Goal: Task Accomplishment & Management: Manage account settings

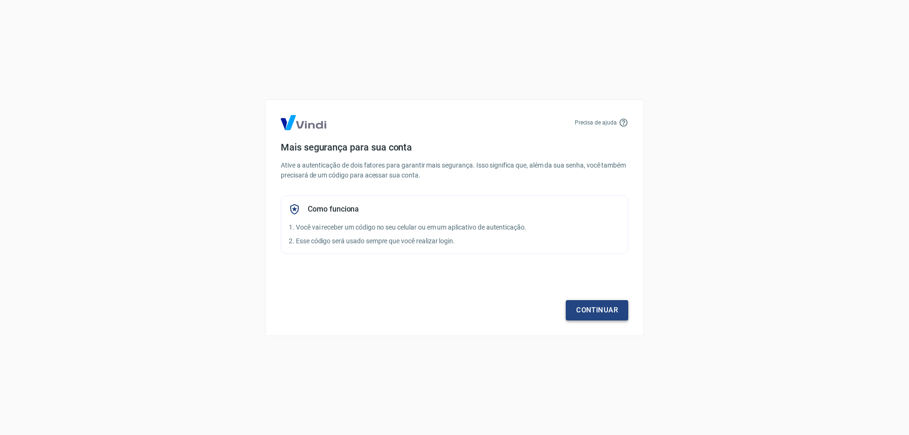
click at [594, 301] on link "Continuar" at bounding box center [597, 310] width 62 height 20
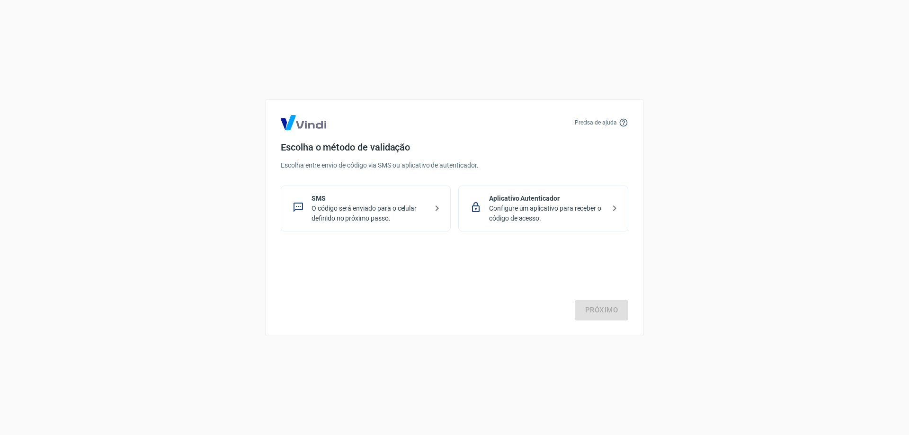
click at [355, 221] on p "O código será enviado para o celular definido no próximo passo." at bounding box center [370, 214] width 116 height 20
click at [600, 310] on link "Próximo" at bounding box center [602, 310] width 54 height 20
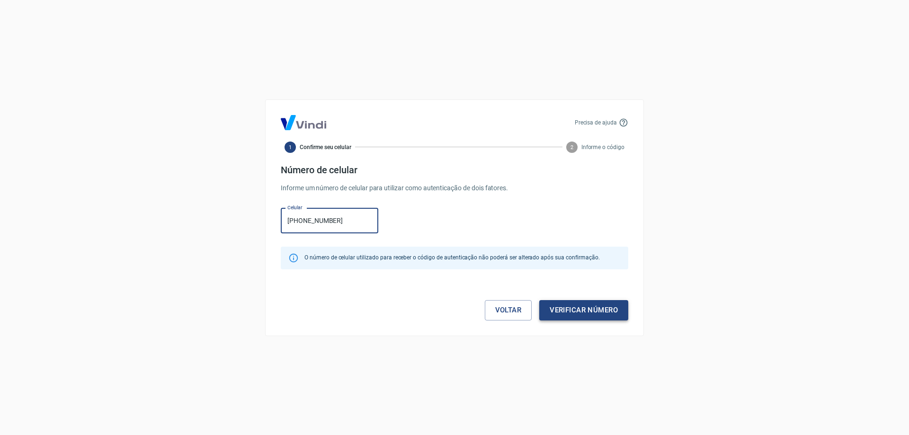
type input "[PHONE_NUMBER]"
click at [610, 305] on button "Verificar número" at bounding box center [583, 310] width 89 height 20
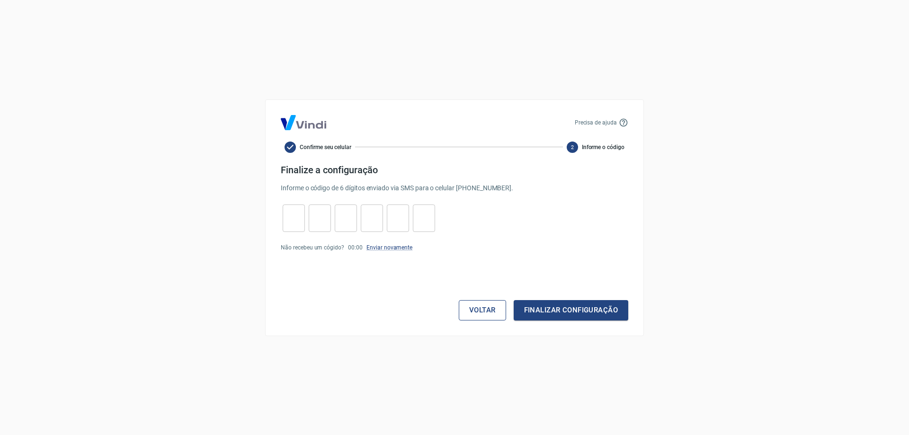
click at [489, 311] on button "Voltar" at bounding box center [482, 310] width 47 height 20
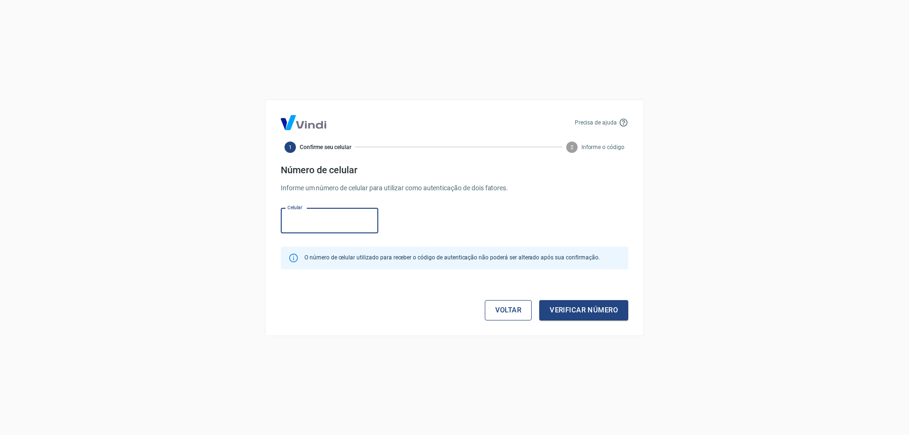
click at [516, 316] on link "Voltar" at bounding box center [508, 310] width 47 height 20
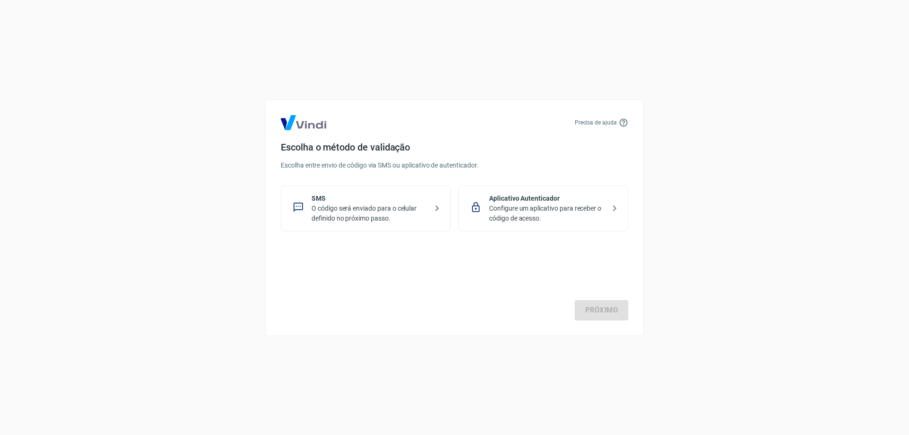
click at [550, 198] on p "Aplicativo Autenticador" at bounding box center [547, 199] width 116 height 10
click at [614, 307] on link "Próximo" at bounding box center [602, 310] width 54 height 20
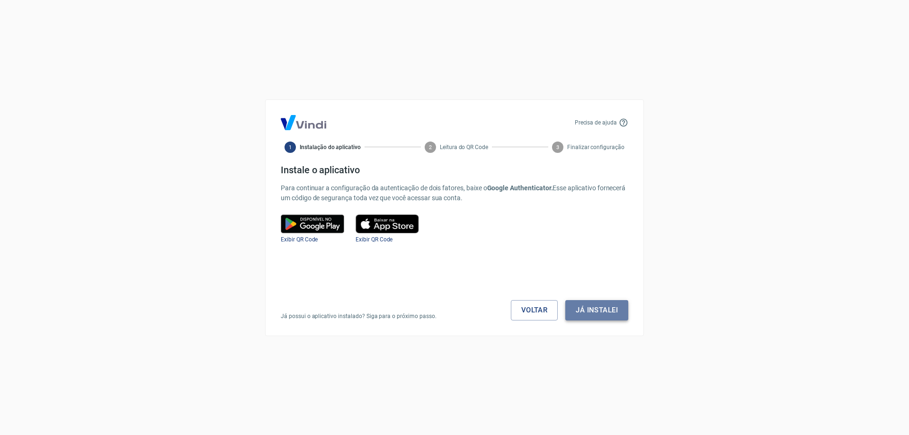
click at [608, 308] on button "Já instalei" at bounding box center [596, 310] width 63 height 20
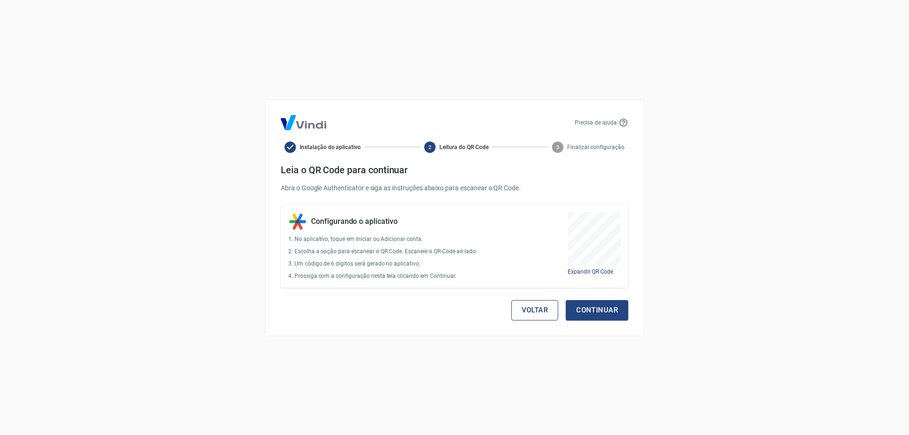
click at [527, 312] on button "Voltar" at bounding box center [534, 310] width 47 height 20
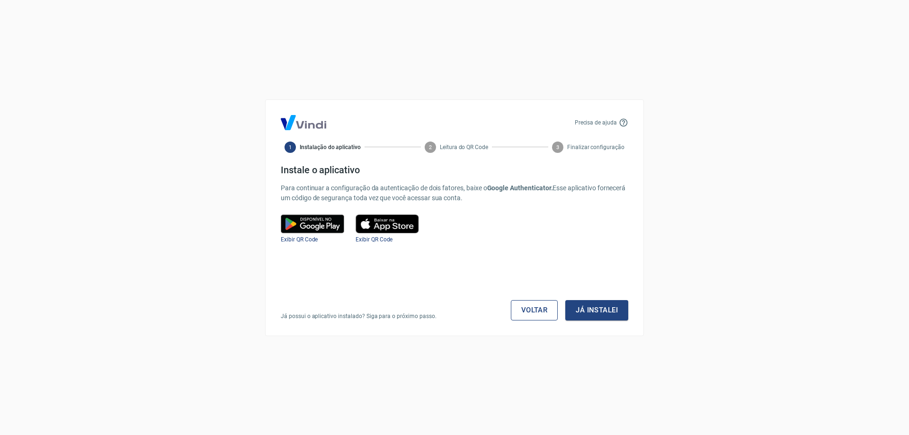
click at [527, 314] on link "Voltar" at bounding box center [534, 310] width 47 height 20
click at [529, 307] on link "Voltar" at bounding box center [534, 310] width 47 height 20
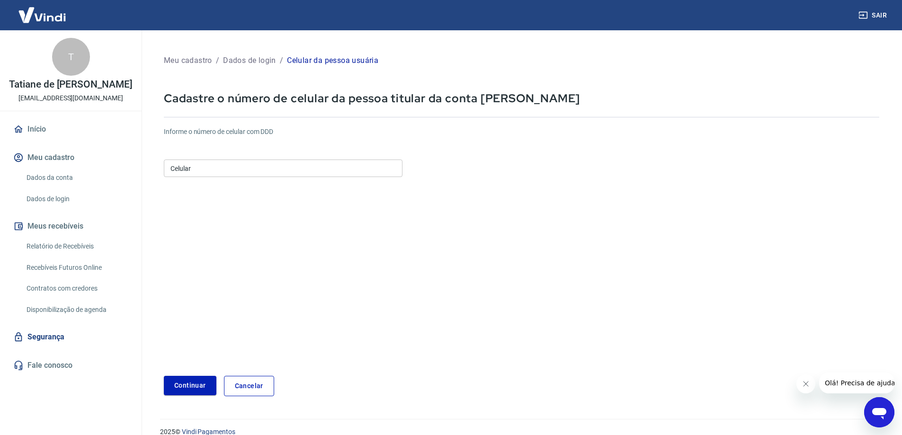
click at [269, 163] on input "Celular" at bounding box center [283, 169] width 239 height 18
click at [249, 173] on input "Celular" at bounding box center [283, 169] width 239 height 18
type input "[PHONE_NUMBER]"
click at [185, 387] on button "Continuar" at bounding box center [190, 385] width 53 height 19
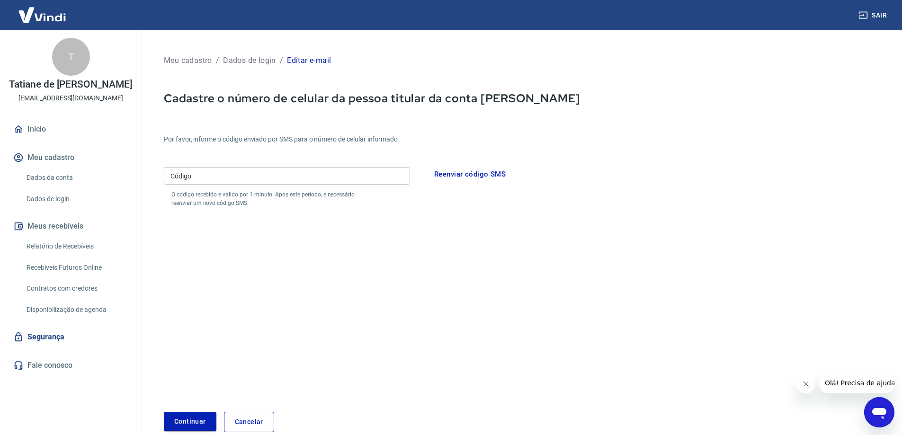
click at [326, 173] on input "Código" at bounding box center [287, 176] width 246 height 18
drag, startPoint x: 62, startPoint y: 174, endPoint x: 64, endPoint y: 180, distance: 6.8
click at [62, 174] on link "Dados da conta" at bounding box center [76, 177] width 107 height 19
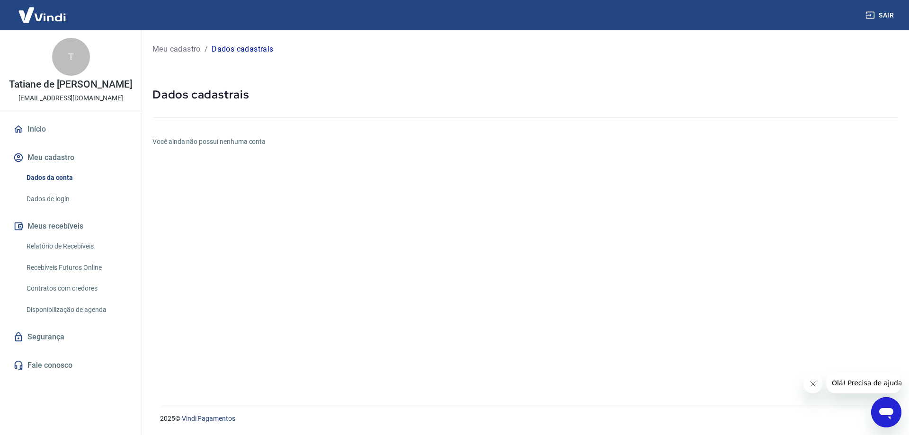
click at [64, 200] on link "Dados de login" at bounding box center [76, 198] width 107 height 19
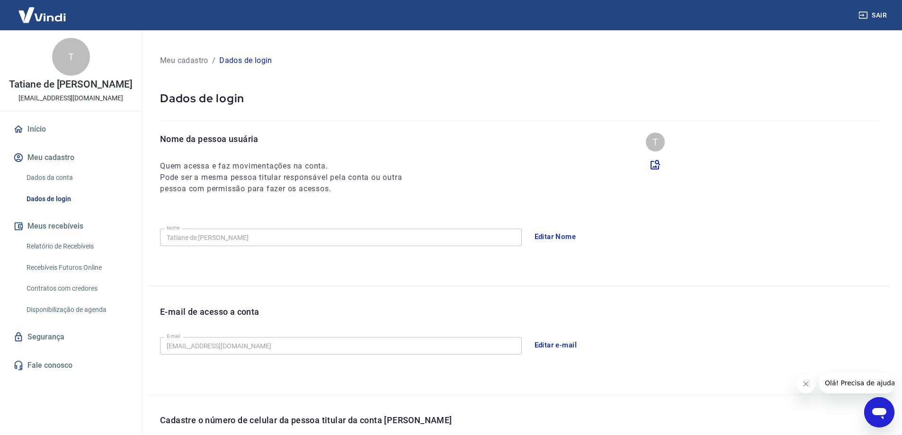
scroll to position [139, 0]
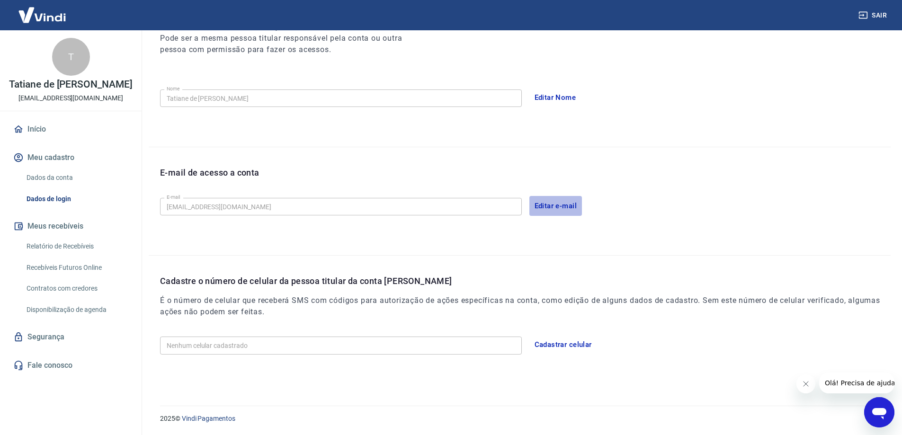
click at [555, 205] on button "Editar e-mail" at bounding box center [555, 206] width 53 height 20
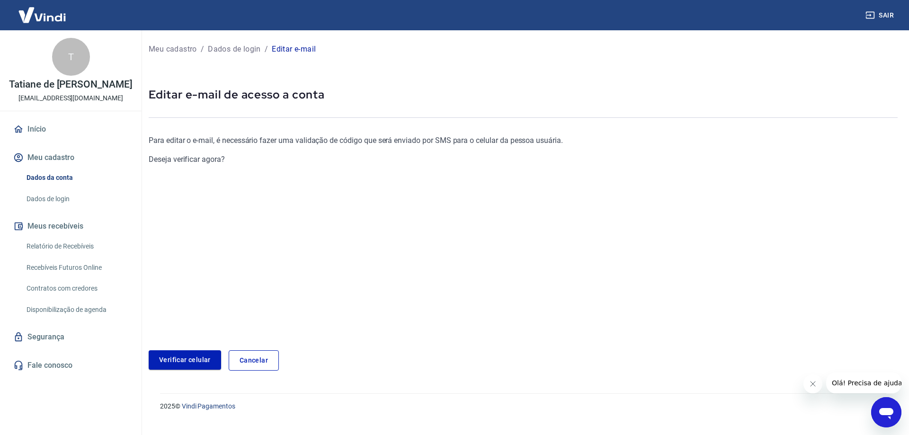
click at [193, 360] on link "Verificar celular" at bounding box center [185, 359] width 72 height 19
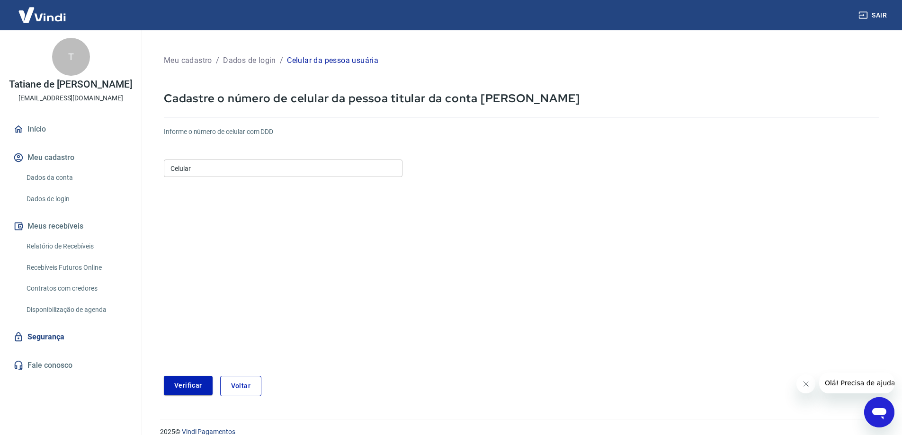
click at [265, 174] on input "Celular" at bounding box center [283, 169] width 239 height 18
type input "(19) 99465-0811"
click at [200, 386] on button "Verificar" at bounding box center [188, 385] width 49 height 19
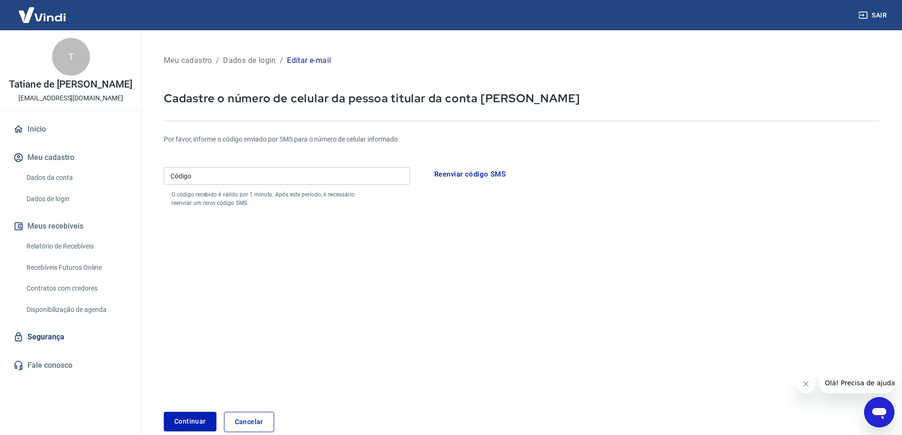
click at [328, 170] on input "Código" at bounding box center [287, 176] width 246 height 18
click at [490, 174] on button "Reenviar código SMS" at bounding box center [470, 174] width 82 height 20
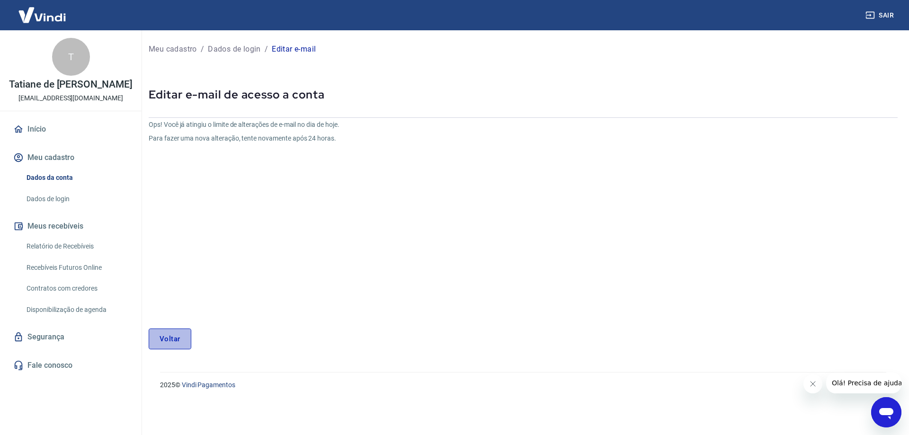
click at [176, 335] on link "Voltar" at bounding box center [170, 339] width 43 height 21
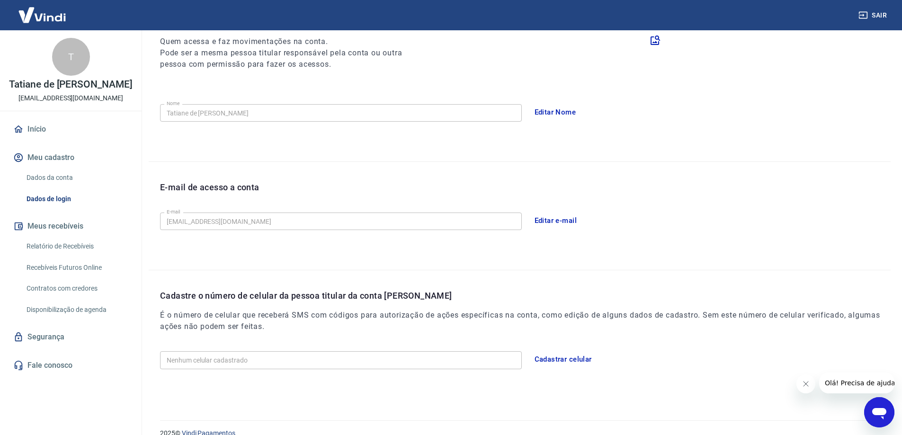
scroll to position [139, 0]
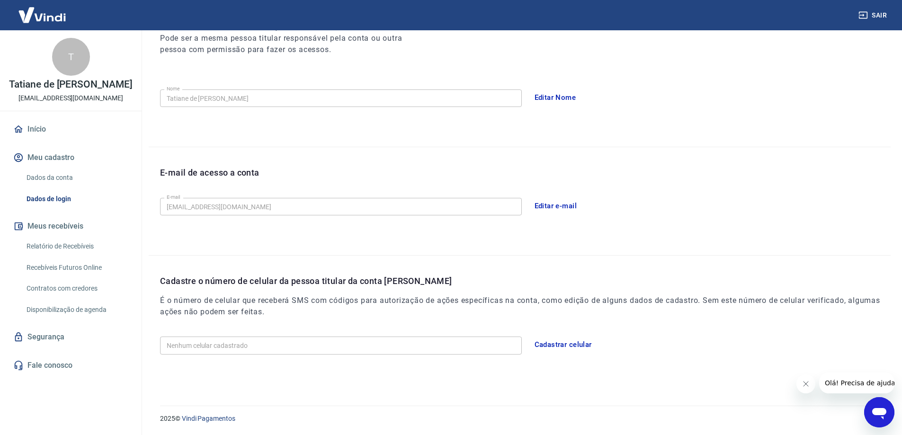
click at [554, 340] on button "Cadastrar celular" at bounding box center [563, 345] width 68 height 20
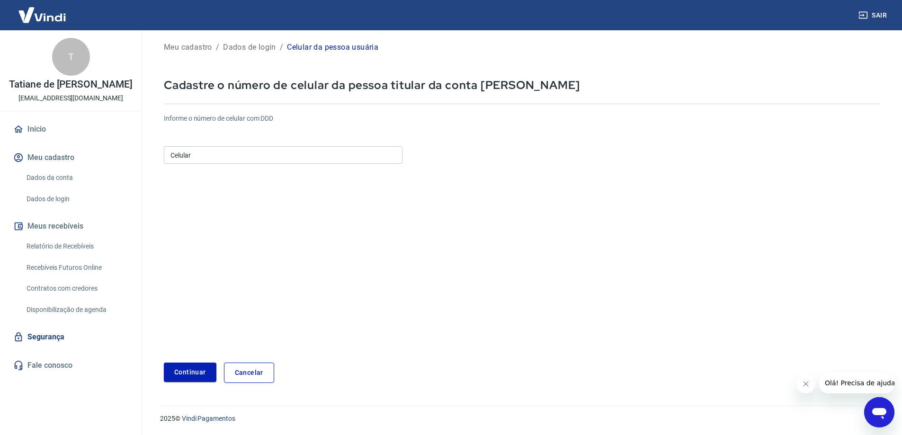
scroll to position [13, 0]
click at [243, 158] on input "Celular" at bounding box center [283, 155] width 239 height 18
type input "(19) 99465-0811"
click at [185, 371] on button "Continuar" at bounding box center [190, 372] width 53 height 19
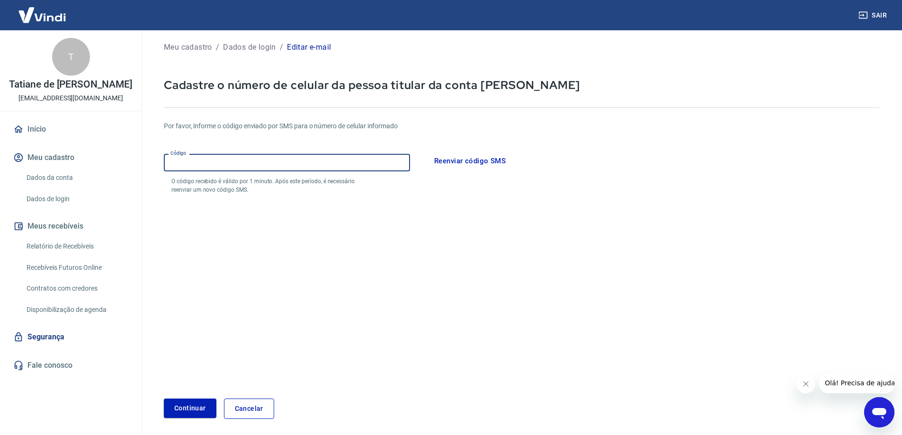
click at [279, 159] on input "Código" at bounding box center [287, 163] width 246 height 18
click at [188, 411] on button "Continuar" at bounding box center [190, 408] width 53 height 19
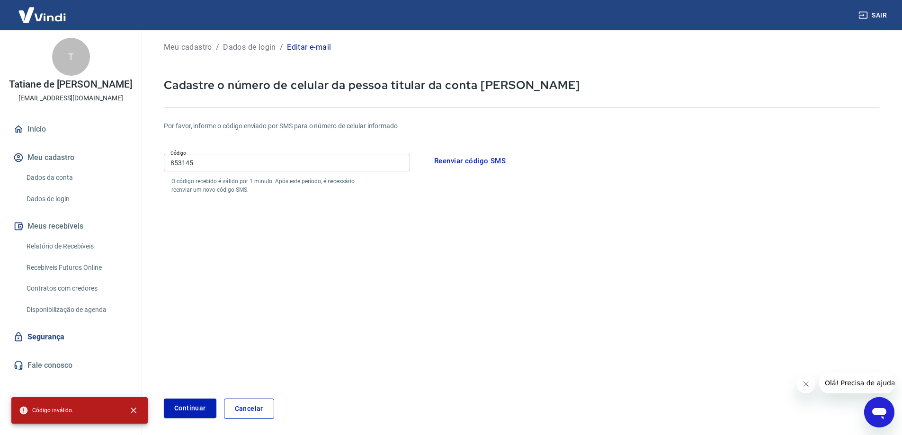
click at [253, 157] on input "853145" at bounding box center [287, 163] width 246 height 18
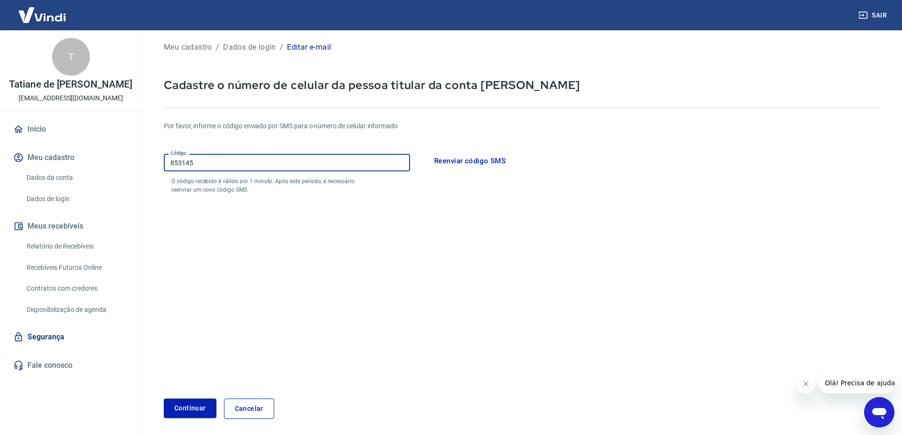
click at [253, 157] on input "853145" at bounding box center [287, 163] width 246 height 18
click at [251, 157] on input "853145" at bounding box center [287, 163] width 246 height 18
click at [164, 399] on button "Continuar" at bounding box center [190, 408] width 53 height 19
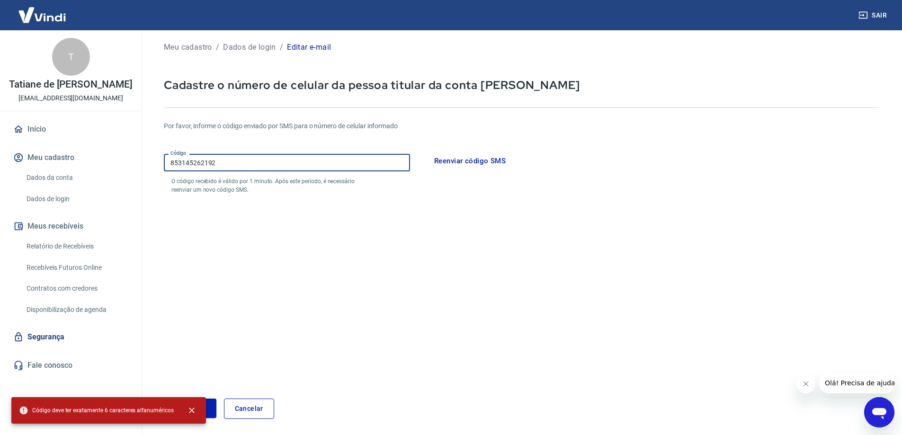
click at [251, 157] on input "853145262192" at bounding box center [287, 163] width 246 height 18
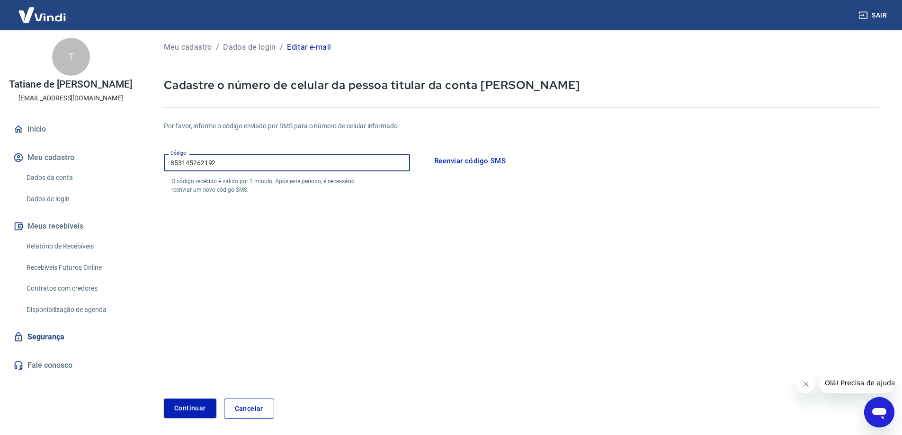
click at [251, 157] on input "853145262192" at bounding box center [287, 163] width 246 height 18
type input "262192"
click at [204, 403] on button "Continuar" at bounding box center [190, 408] width 53 height 19
click at [467, 160] on button "Reenviar código SMS" at bounding box center [470, 161] width 82 height 20
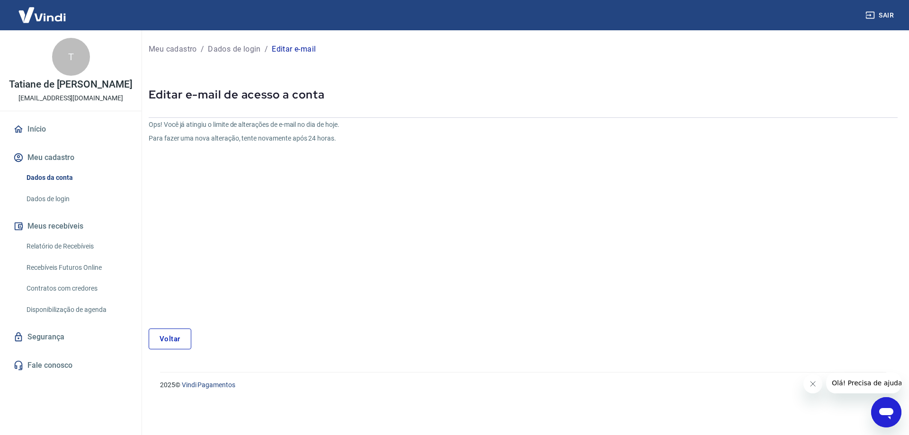
click at [58, 156] on button "Meu cadastro" at bounding box center [70, 157] width 119 height 21
click at [53, 197] on link "Dados de login" at bounding box center [76, 198] width 107 height 19
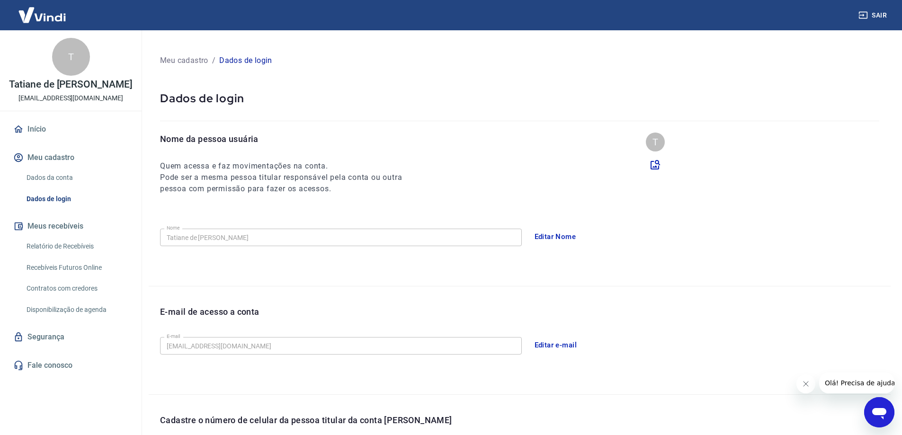
scroll to position [95, 0]
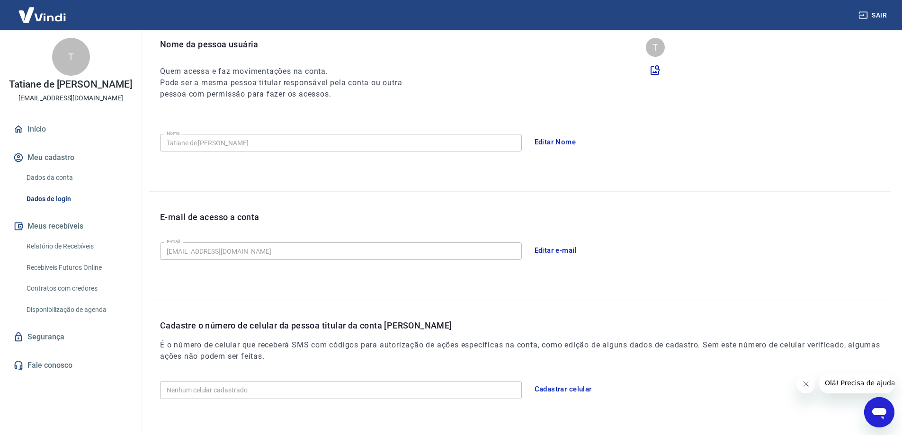
click at [564, 245] on button "Editar e-mail" at bounding box center [555, 251] width 53 height 20
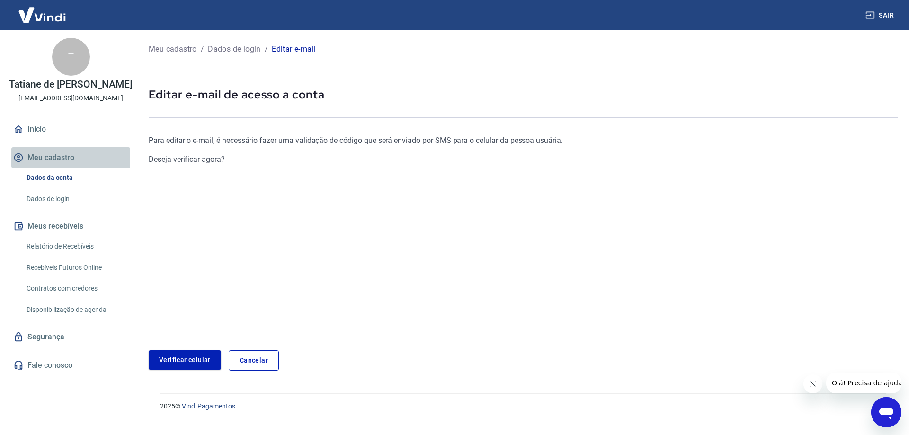
click at [56, 156] on button "Meu cadastro" at bounding box center [70, 157] width 119 height 21
click at [248, 361] on link "Cancelar" at bounding box center [254, 360] width 50 height 20
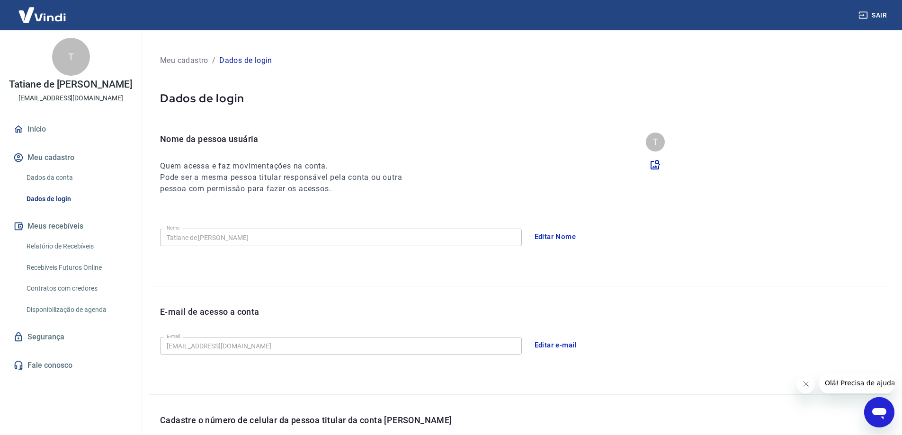
click at [45, 163] on button "Meu cadastro" at bounding box center [70, 157] width 119 height 21
click at [36, 131] on link "Início" at bounding box center [70, 129] width 119 height 21
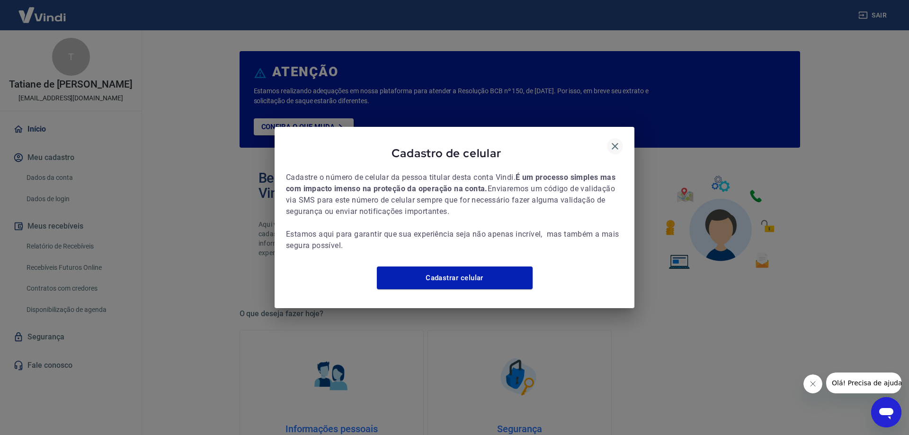
click at [618, 141] on icon "button" at bounding box center [614, 146] width 11 height 11
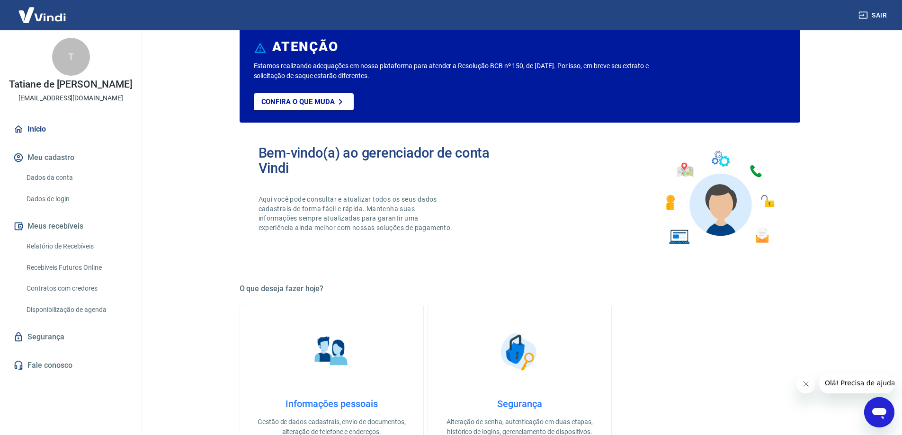
scroll to position [47, 0]
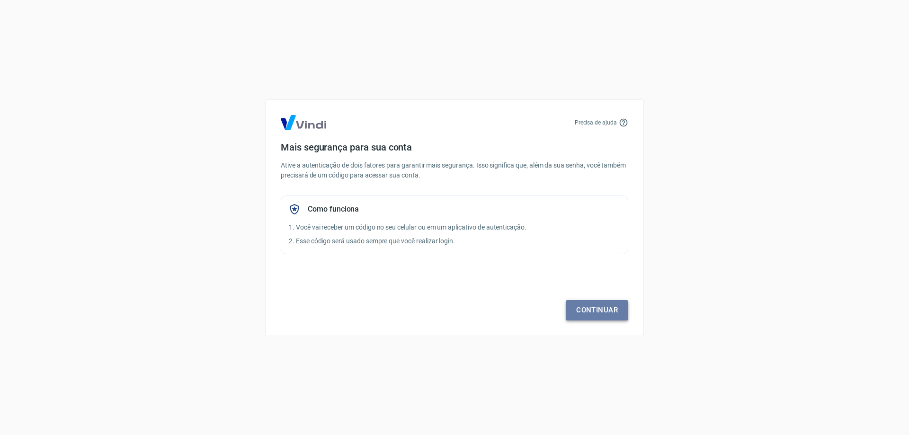
click at [595, 304] on link "Continuar" at bounding box center [597, 310] width 62 height 20
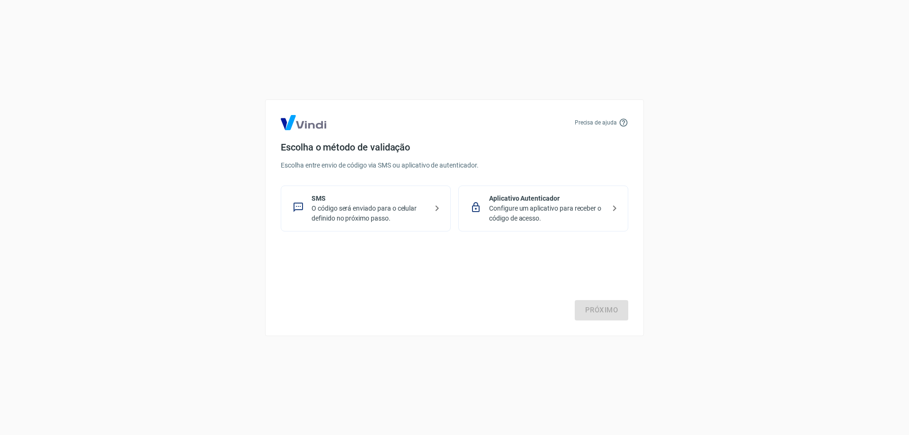
click at [396, 210] on p "O código será enviado para o celular definido no próximo passo." at bounding box center [370, 214] width 116 height 20
click at [613, 312] on link "Próximo" at bounding box center [602, 310] width 54 height 20
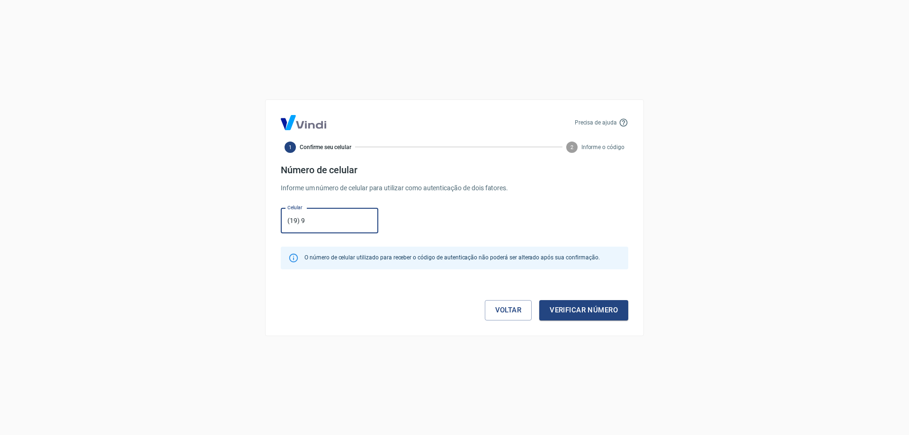
type input "[PHONE_NUMBER]"
click at [600, 305] on button "Verificar número" at bounding box center [583, 310] width 89 height 20
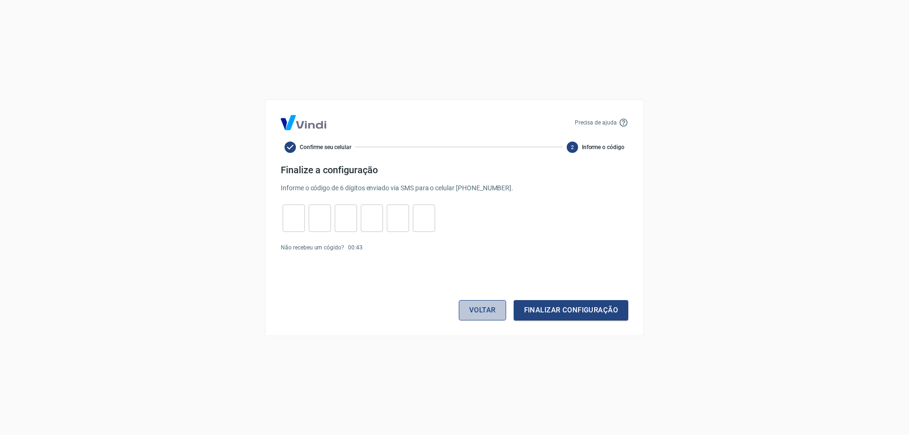
click at [477, 307] on button "Voltar" at bounding box center [482, 310] width 47 height 20
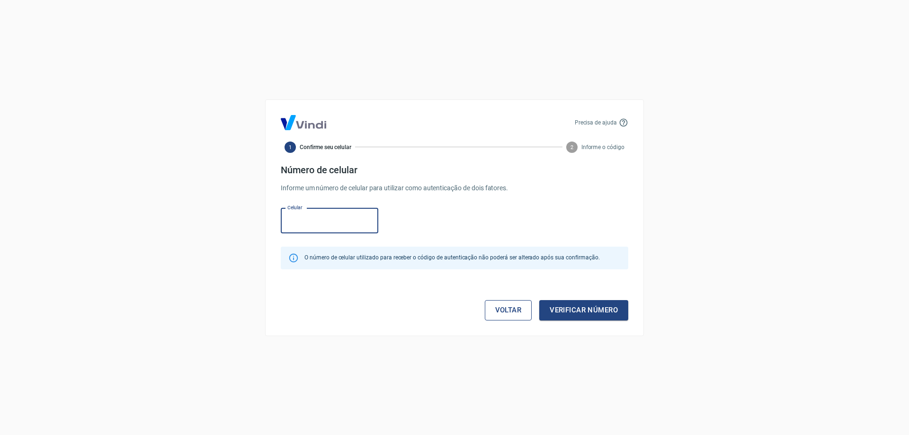
click at [494, 305] on link "Voltar" at bounding box center [508, 310] width 47 height 20
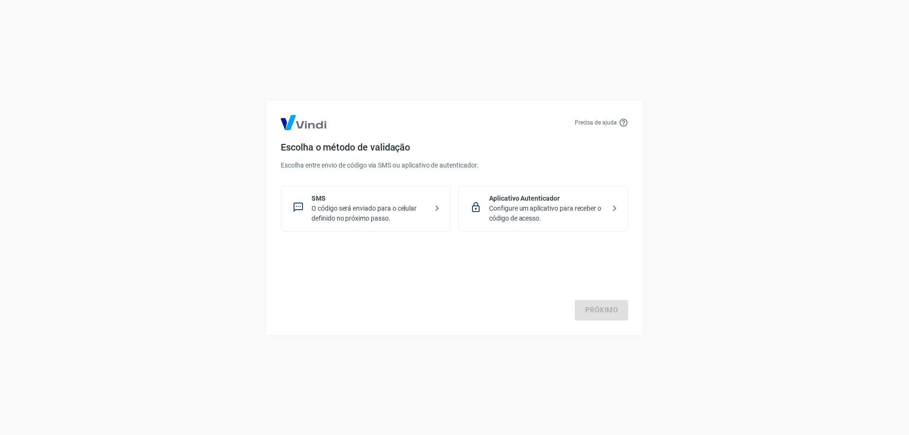
click at [542, 198] on p "Aplicativo Autenticador" at bounding box center [547, 199] width 116 height 10
click at [603, 311] on link "Próximo" at bounding box center [602, 310] width 54 height 20
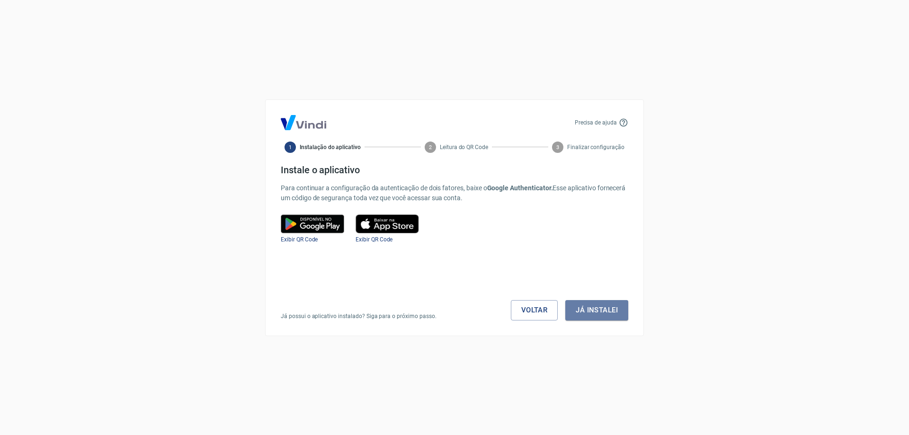
click at [603, 311] on button "Já instalei" at bounding box center [596, 310] width 63 height 20
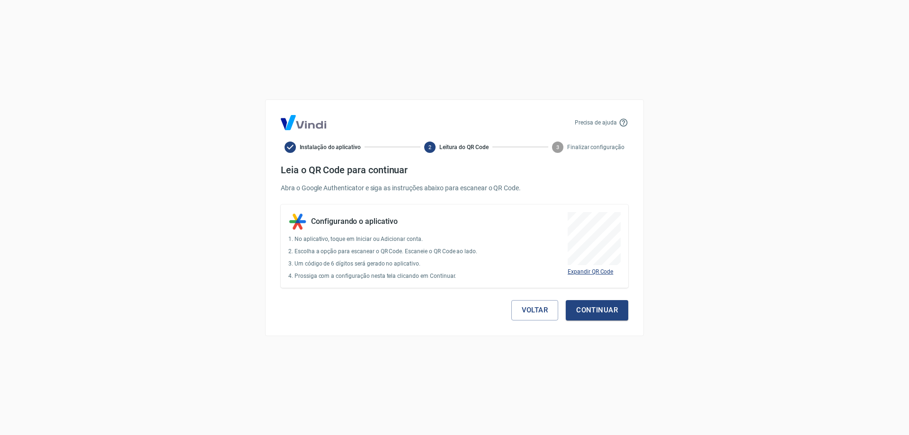
click at [587, 270] on span "Expandir QR Code" at bounding box center [590, 271] width 45 height 7
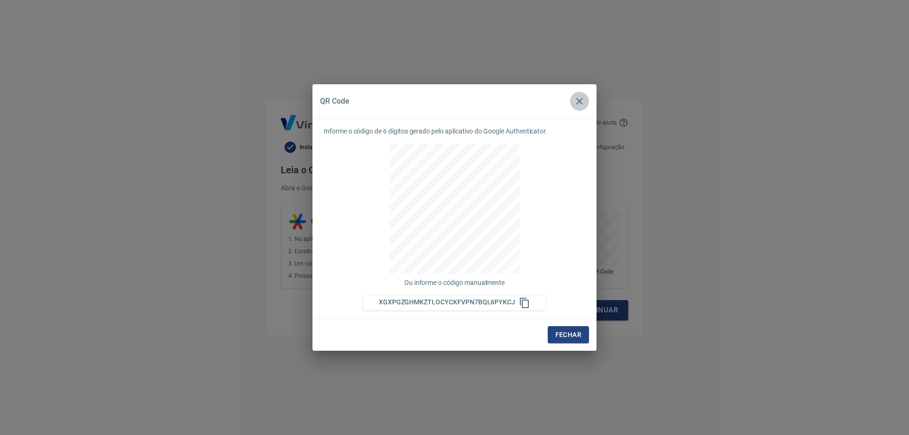
click at [578, 98] on icon "button" at bounding box center [579, 101] width 11 height 11
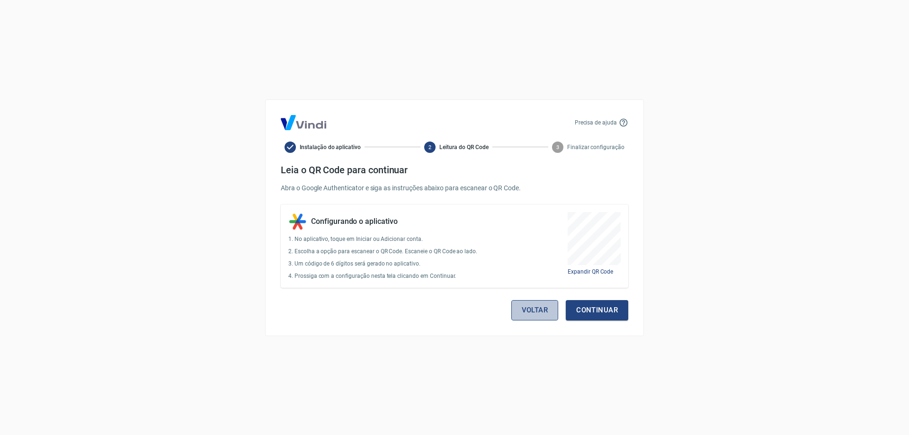
click at [540, 315] on button "Voltar" at bounding box center [534, 310] width 47 height 20
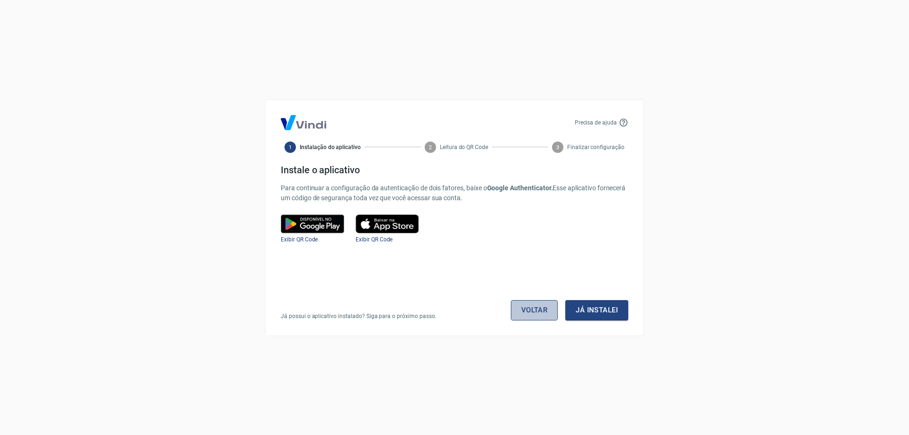
click at [539, 311] on link "Voltar" at bounding box center [534, 310] width 47 height 20
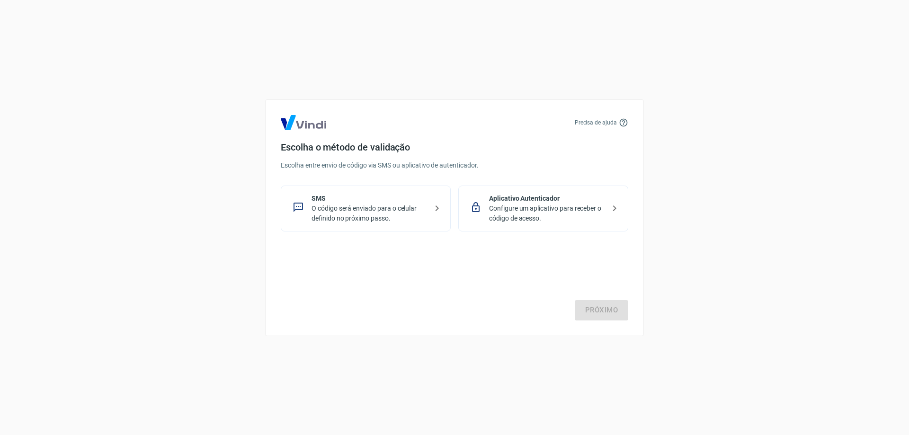
click at [566, 206] on p "Configure um aplicativo para receber o código de acesso." at bounding box center [547, 214] width 116 height 20
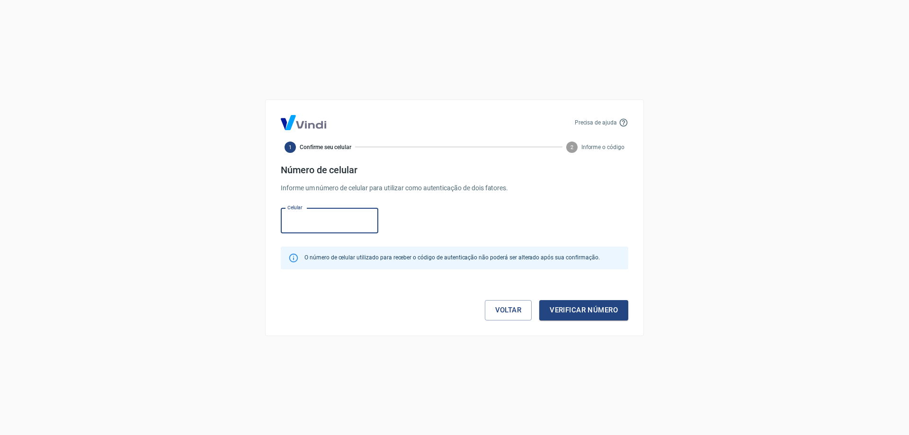
click at [345, 226] on input "Celular" at bounding box center [330, 220] width 98 height 25
type input "[PHONE_NUMBER]"
click at [578, 304] on button "Verificar número" at bounding box center [583, 310] width 89 height 20
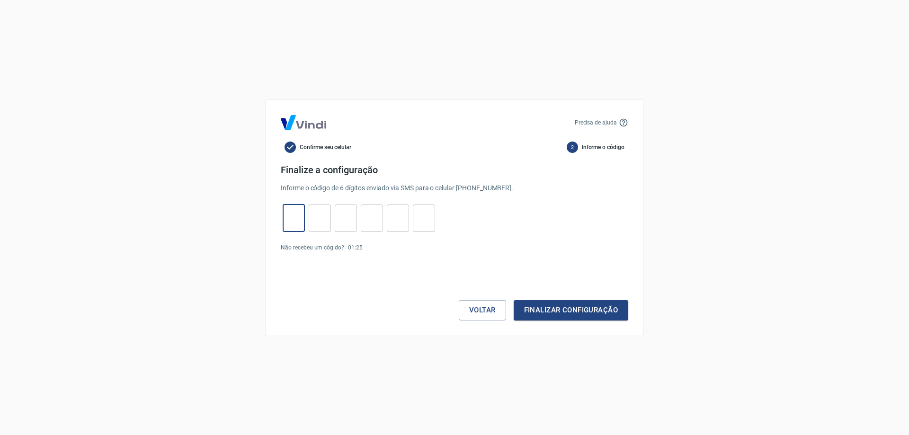
click at [292, 220] on input "tel" at bounding box center [294, 218] width 22 height 20
type input "8"
type input "4"
type input "8"
type input "5"
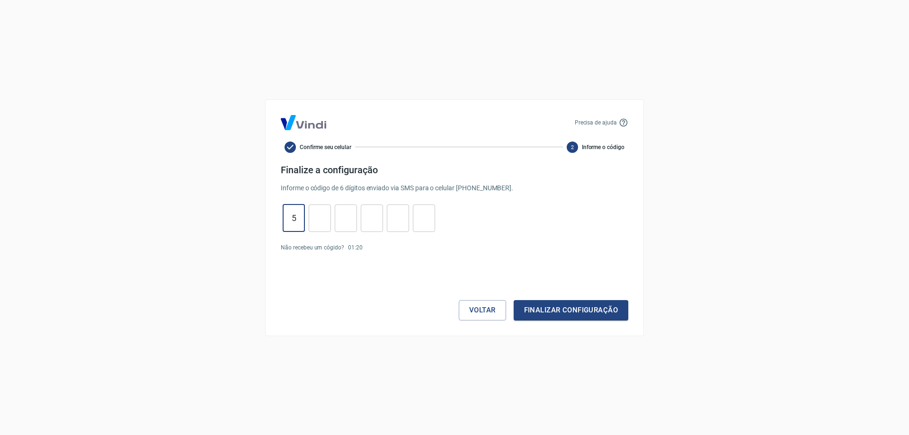
type input "0"
type input "8"
type input "6"
type input "3"
type input "8"
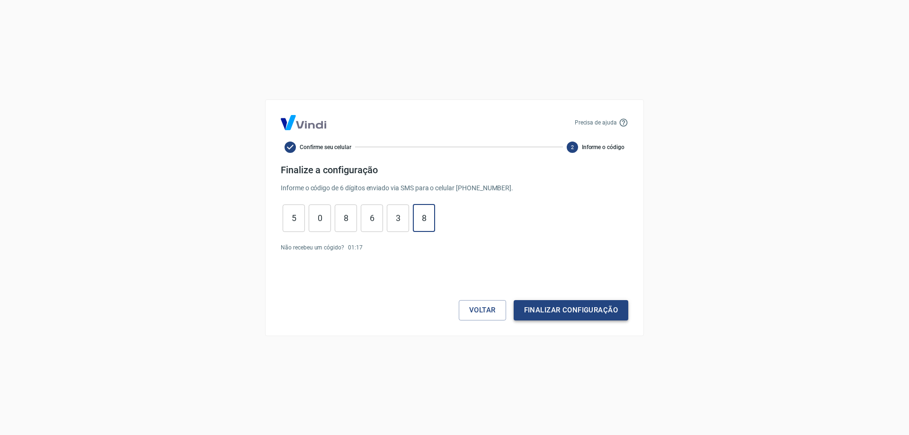
click at [537, 314] on button "Finalizar configuração" at bounding box center [571, 310] width 115 height 20
click at [382, 267] on link "Enviar novamente" at bounding box center [389, 265] width 46 height 7
click at [544, 313] on button "Finalizar configuração" at bounding box center [571, 310] width 115 height 20
click at [491, 307] on button "Voltar" at bounding box center [482, 310] width 47 height 20
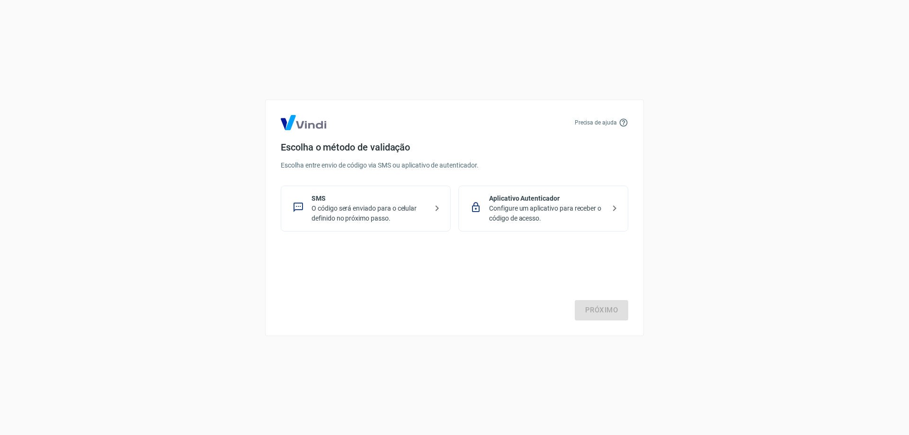
drag, startPoint x: 137, startPoint y: 4, endPoint x: 163, endPoint y: 45, distance: 48.7
click at [152, 36] on div "Precisa de ajuda Escolha o método de validação Escolha entre envio de código vi…" at bounding box center [454, 217] width 909 height 435
click at [545, 206] on p "Configure um aplicativo para receber o código de acesso." at bounding box center [547, 214] width 116 height 20
click at [612, 315] on link "Próximo" at bounding box center [602, 310] width 54 height 20
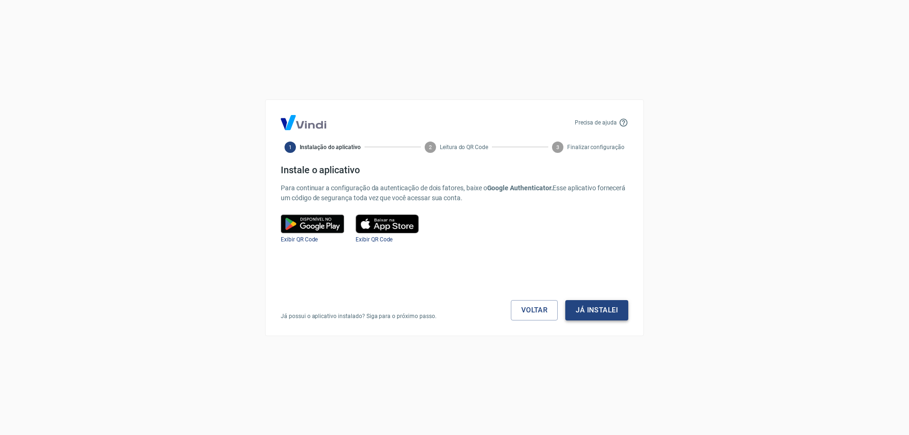
click at [610, 312] on button "Já instalei" at bounding box center [596, 310] width 63 height 20
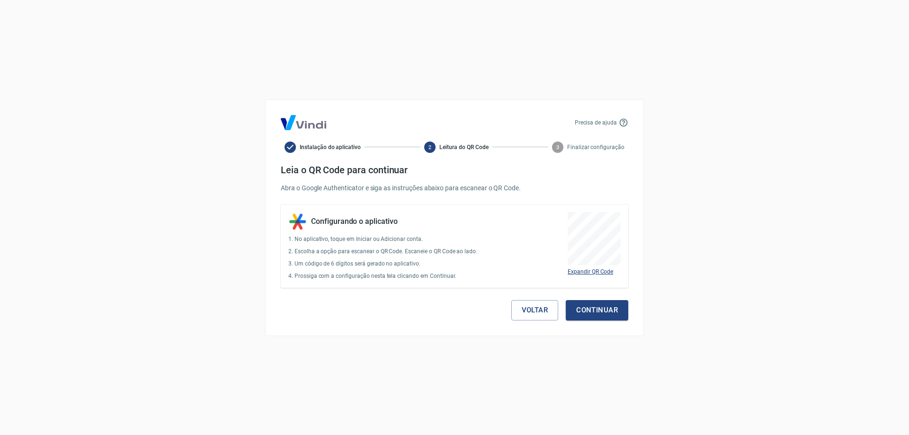
click at [607, 275] on button "Expandir QR Code" at bounding box center [590, 272] width 45 height 9
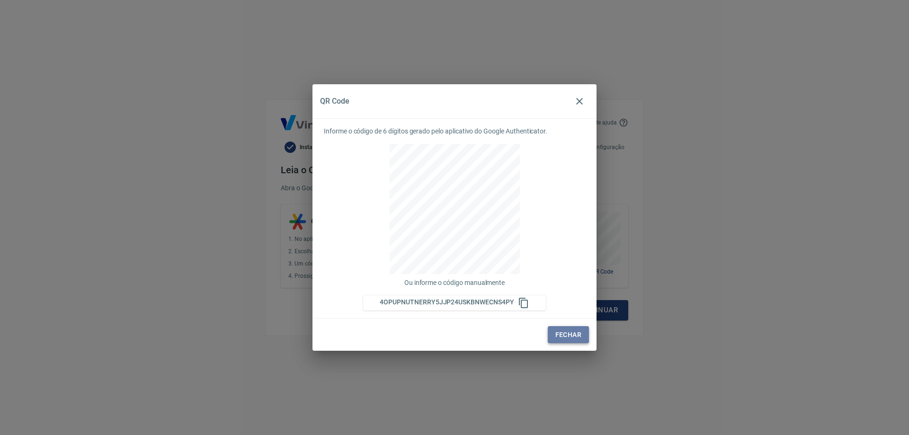
click at [555, 339] on button "Fechar" at bounding box center [568, 335] width 41 height 18
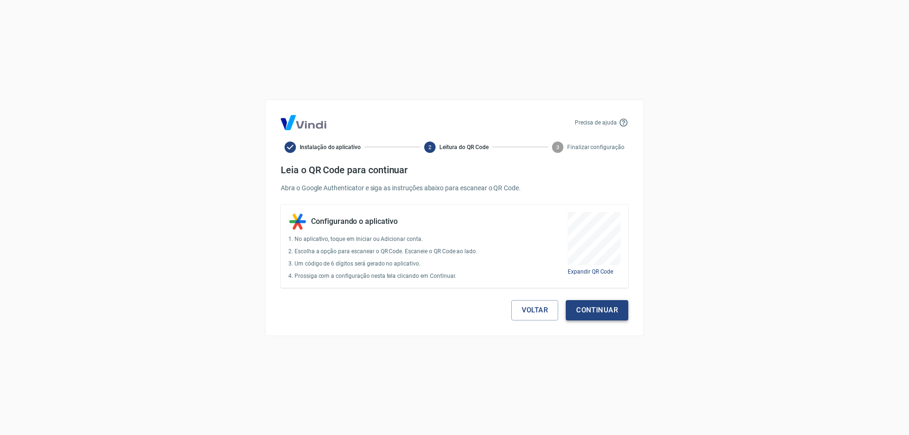
click at [591, 315] on button "Continuar" at bounding box center [597, 310] width 62 height 20
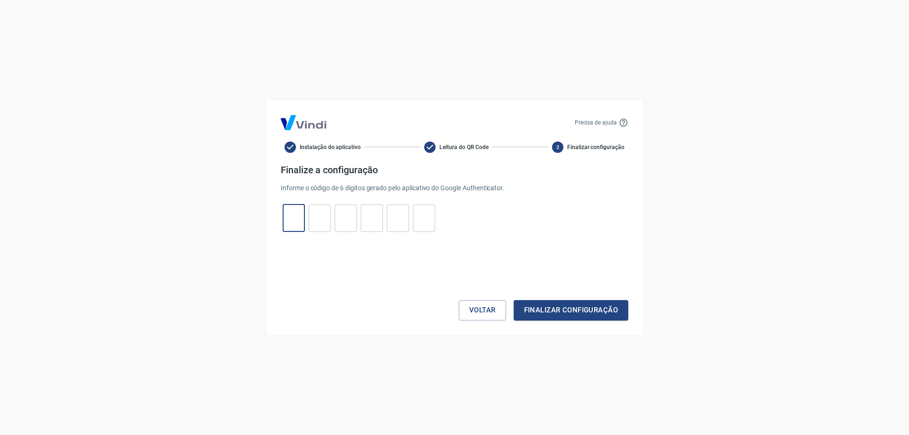
click at [292, 221] on input "tel" at bounding box center [294, 218] width 22 height 20
type input "3"
type input "4"
type input "0"
type input "4"
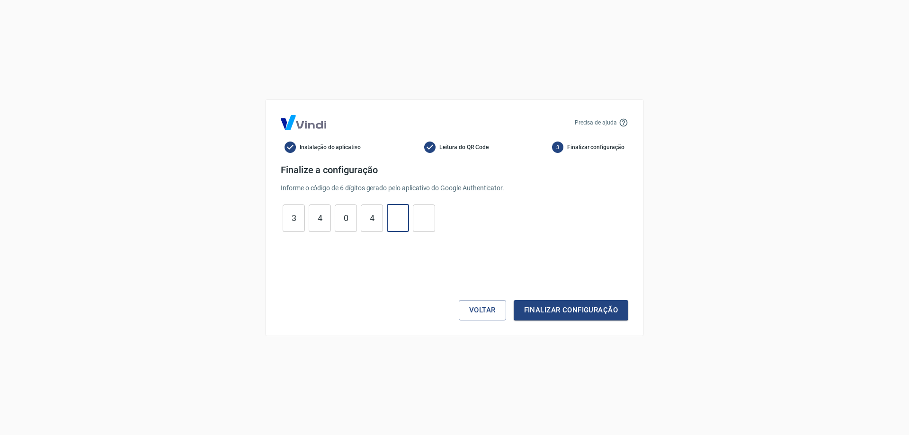
type input "1"
type input "8"
click at [567, 313] on button "Finalizar configuração" at bounding box center [571, 310] width 115 height 20
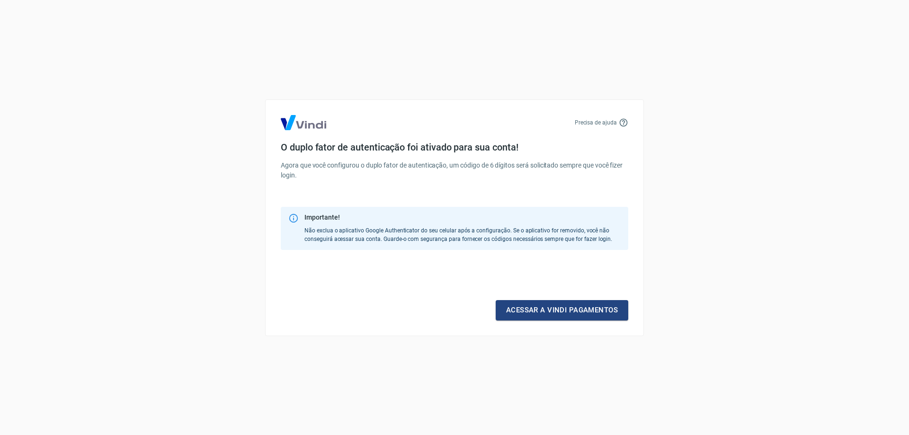
click at [567, 313] on link "Acessar a Vindi pagamentos" at bounding box center [562, 310] width 133 height 20
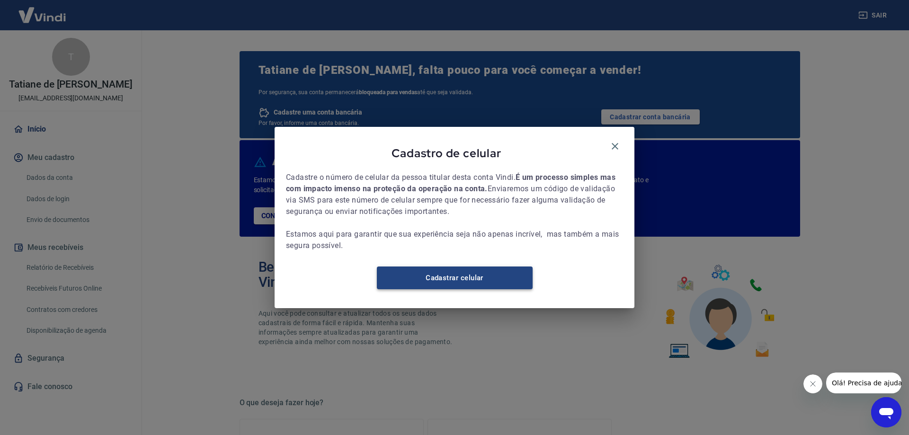
click at [482, 283] on link "Cadastrar celular" at bounding box center [455, 278] width 156 height 23
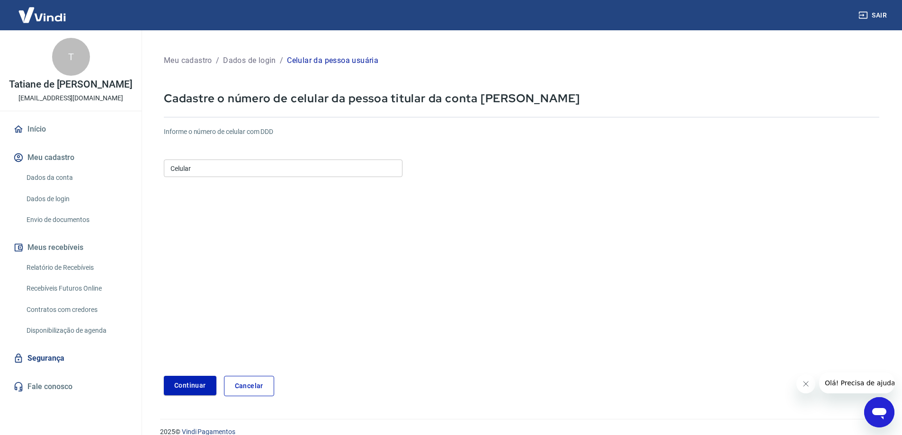
click at [247, 166] on input "Celular" at bounding box center [283, 169] width 239 height 18
type input "[PHONE_NUMBER]"
click at [185, 382] on button "Continuar" at bounding box center [190, 385] width 53 height 19
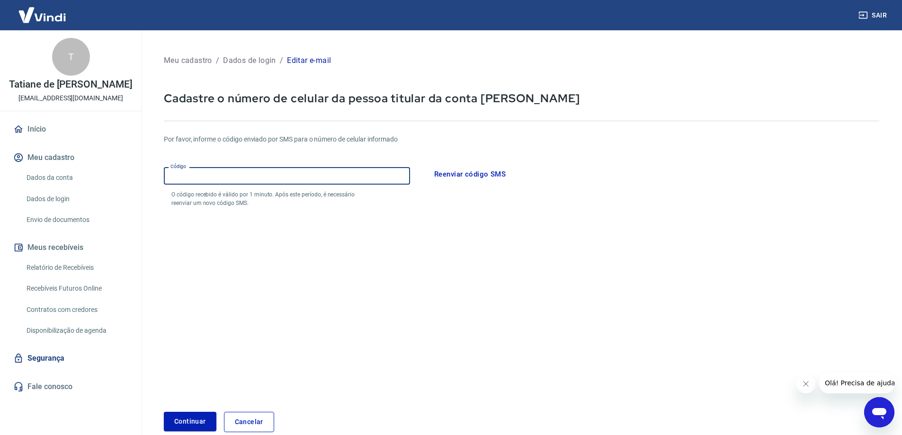
click at [243, 179] on input "Código" at bounding box center [287, 176] width 246 height 18
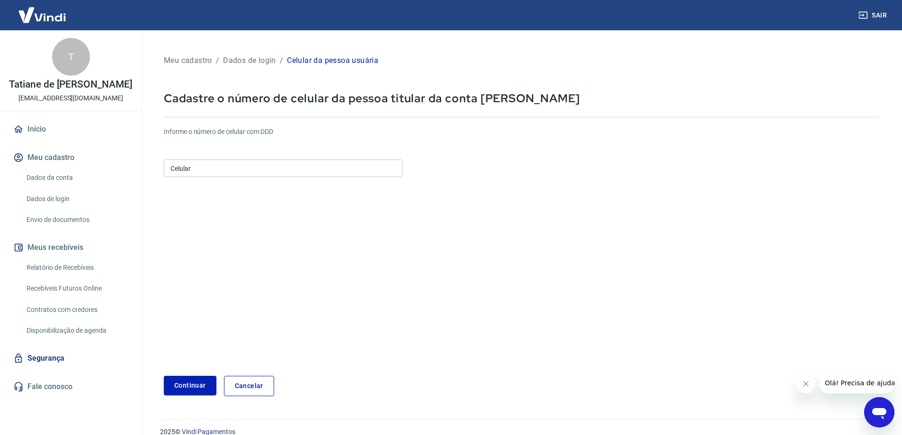
click at [247, 170] on input "Celular" at bounding box center [283, 169] width 239 height 18
type input "[PHONE_NUMBER]"
click at [189, 388] on button "Continuar" at bounding box center [190, 385] width 53 height 19
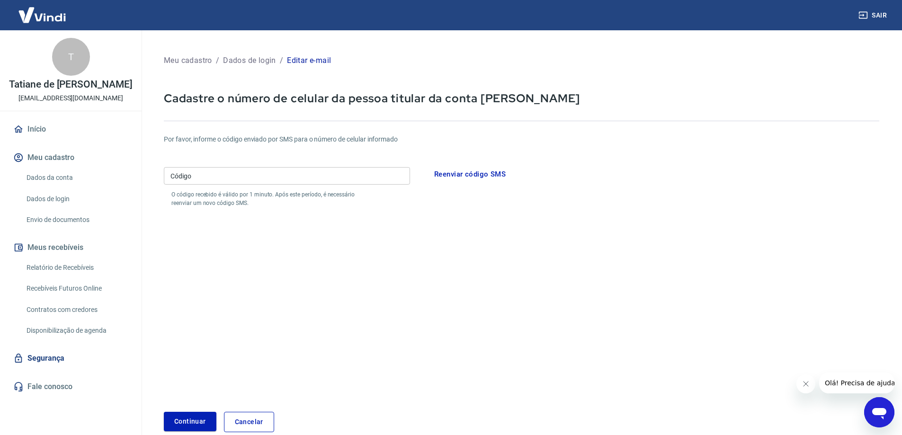
click at [339, 179] on input "Código" at bounding box center [287, 176] width 246 height 18
click at [57, 174] on link "Dados da conta" at bounding box center [76, 177] width 107 height 19
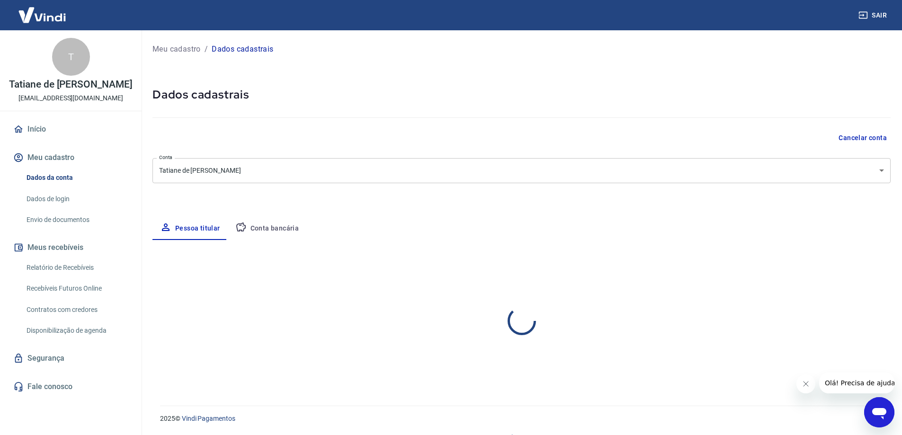
select select "SP"
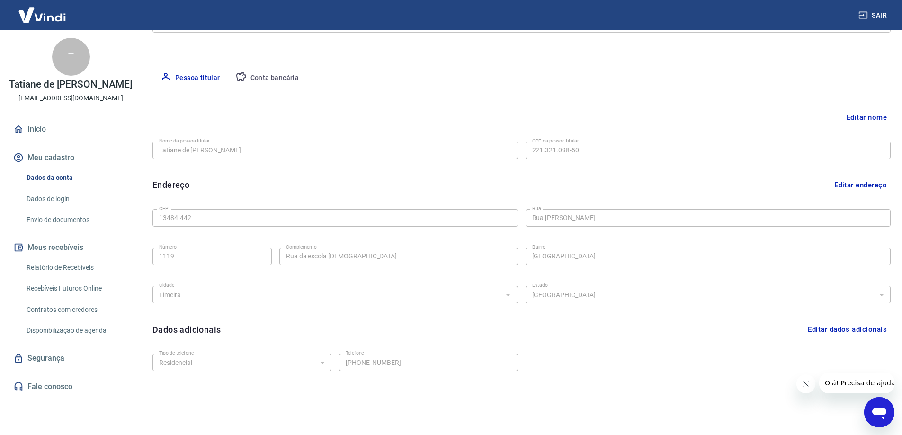
scroll to position [171, 0]
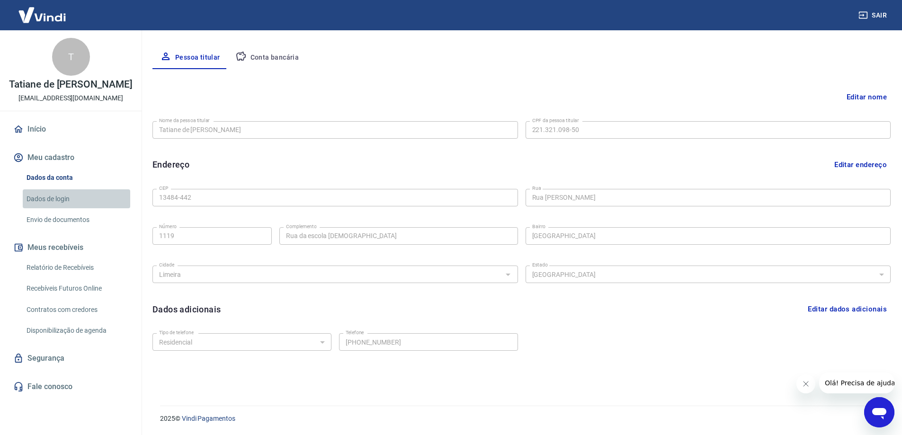
click at [53, 196] on link "Dados de login" at bounding box center [76, 198] width 107 height 19
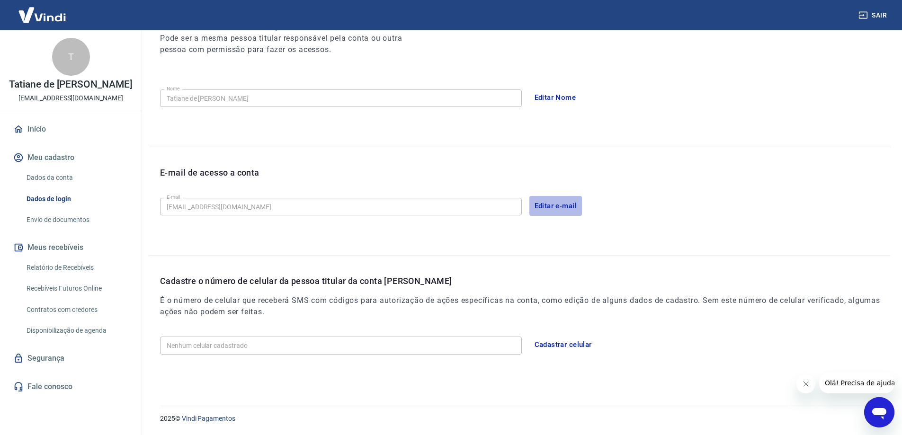
click at [564, 207] on button "Editar e-mail" at bounding box center [555, 206] width 53 height 20
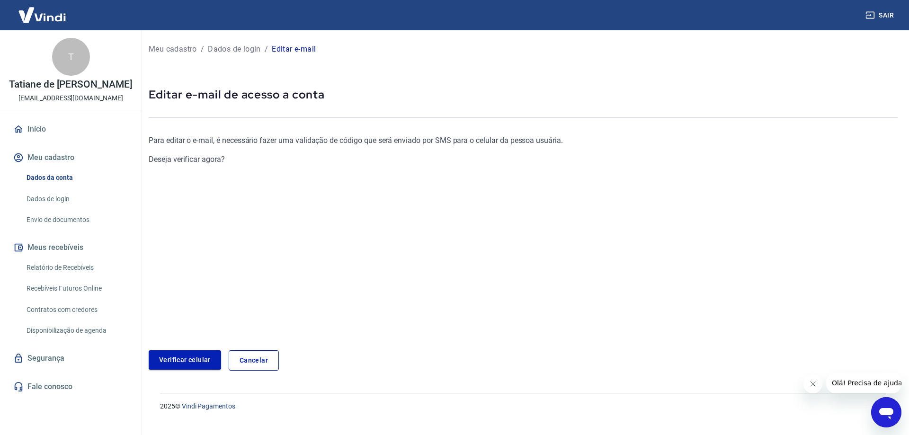
click at [204, 363] on link "Verificar celular" at bounding box center [185, 359] width 72 height 19
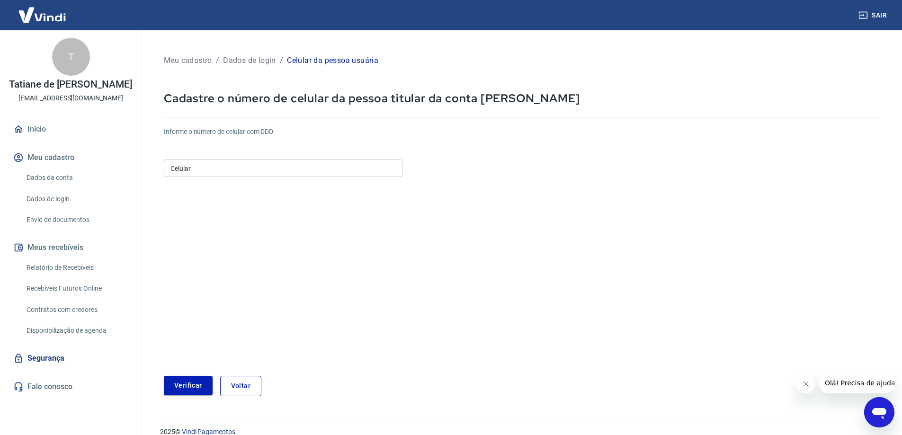
click at [255, 166] on input "Celular" at bounding box center [283, 169] width 239 height 18
type input "(19) 99465-0811"
click at [190, 382] on button "Verificar" at bounding box center [188, 385] width 49 height 19
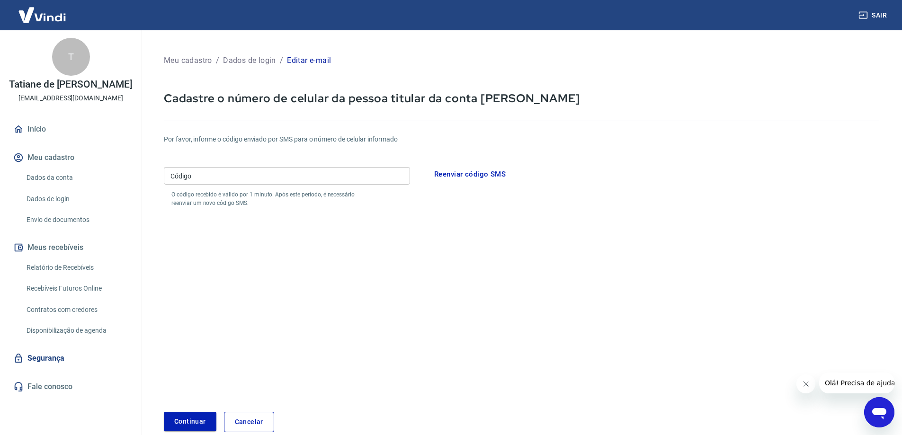
click at [299, 179] on input "Código" at bounding box center [287, 176] width 246 height 18
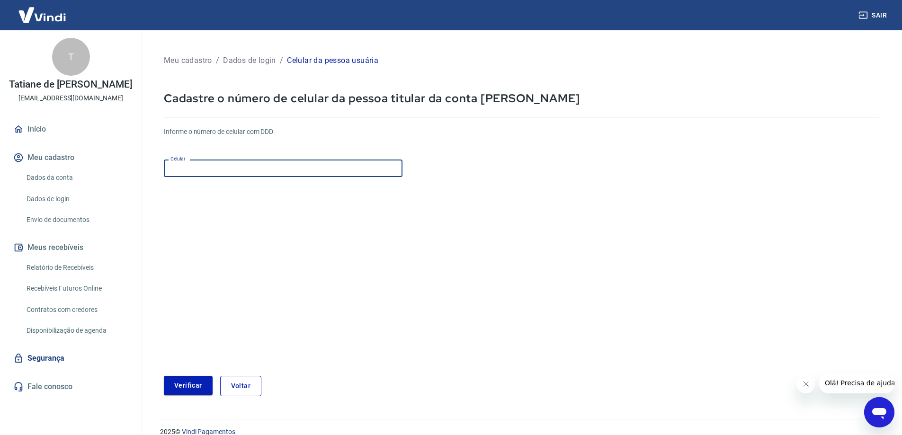
click at [222, 175] on input "Celular" at bounding box center [283, 169] width 239 height 18
type input "(19) 99987-8923"
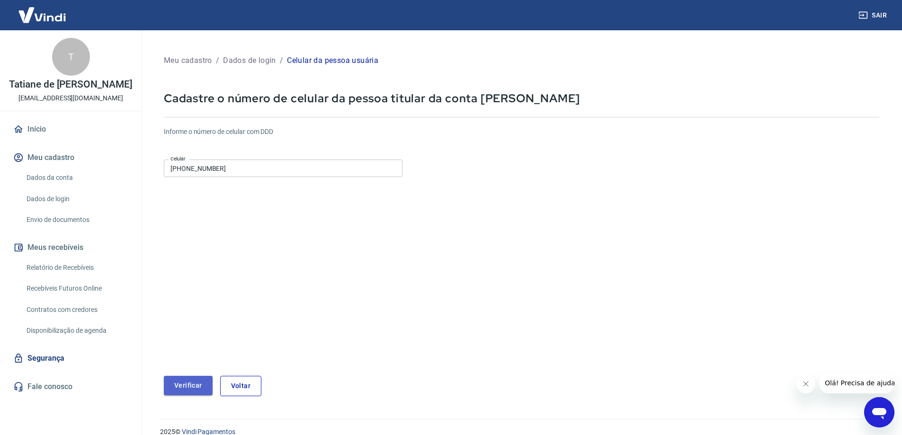
click at [187, 385] on button "Verificar" at bounding box center [188, 385] width 49 height 19
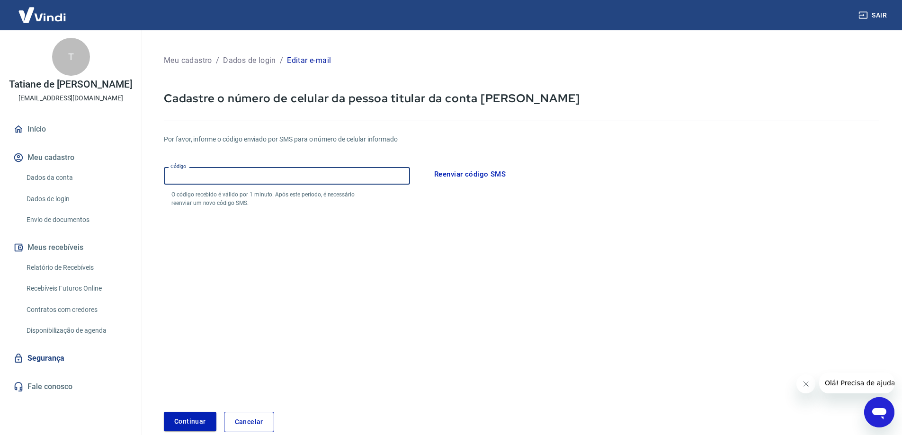
click at [352, 175] on input "Código" at bounding box center [287, 176] width 246 height 18
click at [382, 154] on div "Por favor, informe o código enviado por SMS para o número de celular informado …" at bounding box center [521, 170] width 715 height 73
click at [454, 176] on button "Reenviar código SMS" at bounding box center [470, 174] width 82 height 20
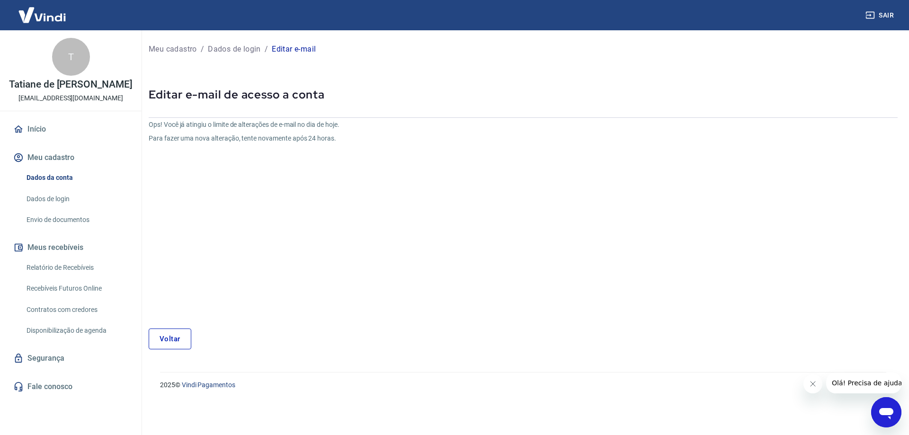
click at [30, 131] on link "Início" at bounding box center [70, 129] width 119 height 21
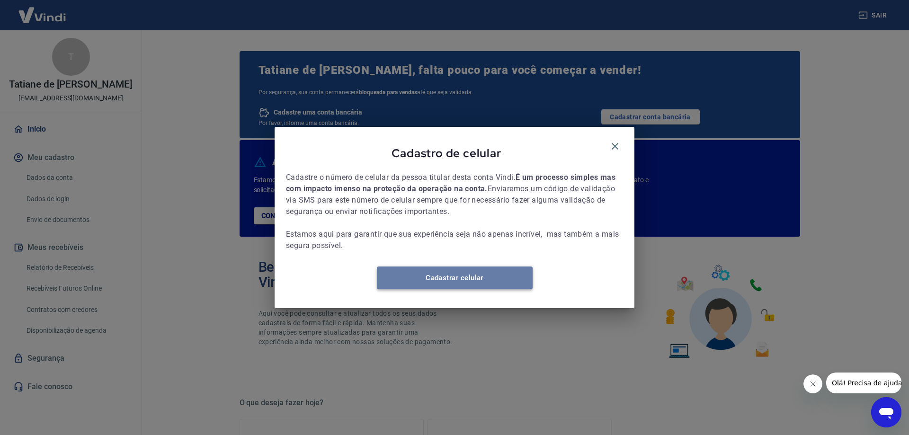
click at [492, 283] on link "Cadastrar celular" at bounding box center [455, 278] width 156 height 23
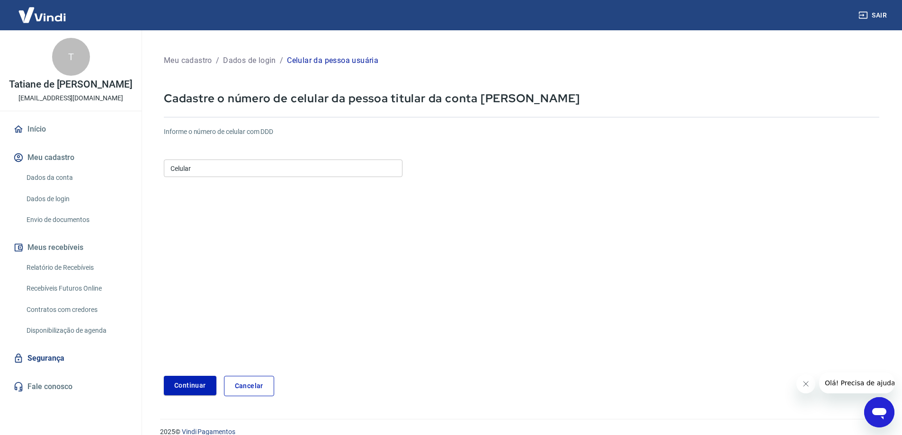
click at [224, 168] on input "Celular" at bounding box center [283, 169] width 239 height 18
type input "[PHONE_NUMBER]"
click at [183, 387] on button "Continuar" at bounding box center [190, 385] width 53 height 19
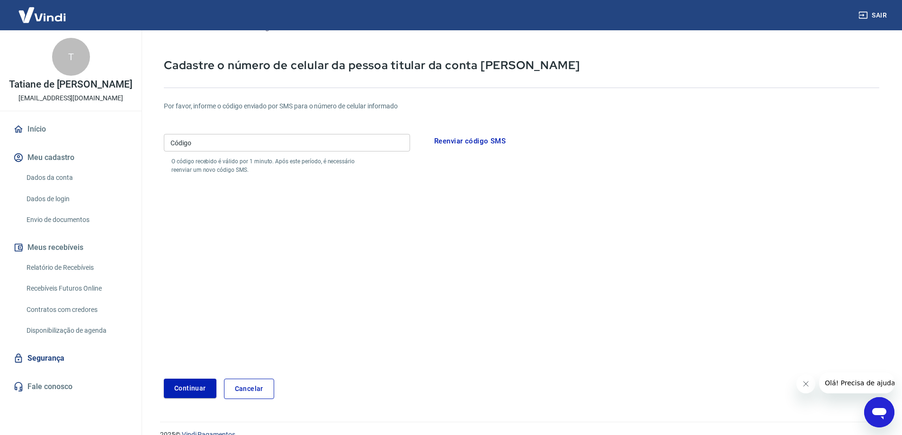
scroll to position [49, 0]
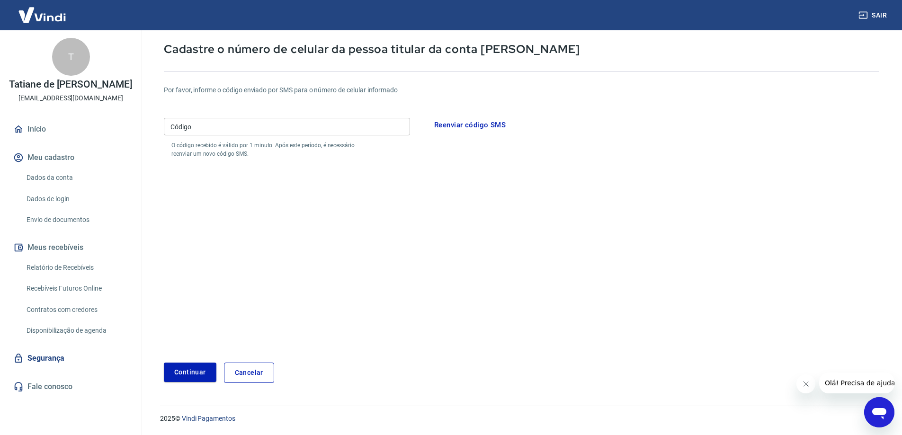
click at [876, 14] on button "Sair" at bounding box center [874, 16] width 34 height 18
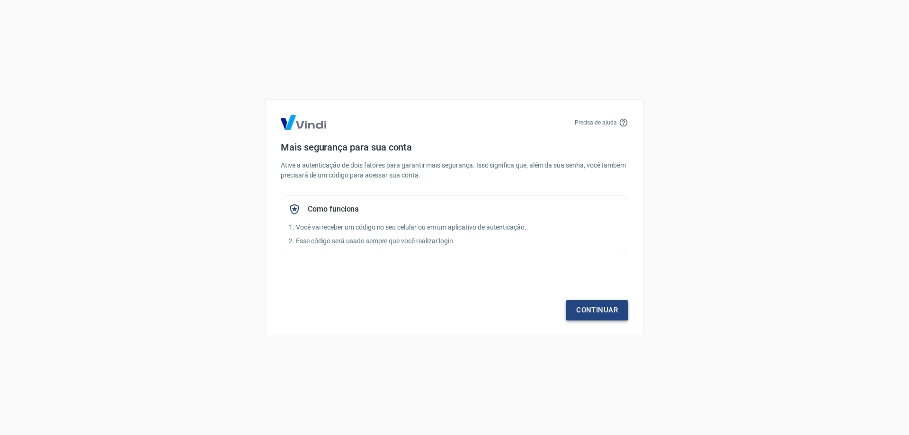
click at [585, 309] on link "Continuar" at bounding box center [597, 310] width 62 height 20
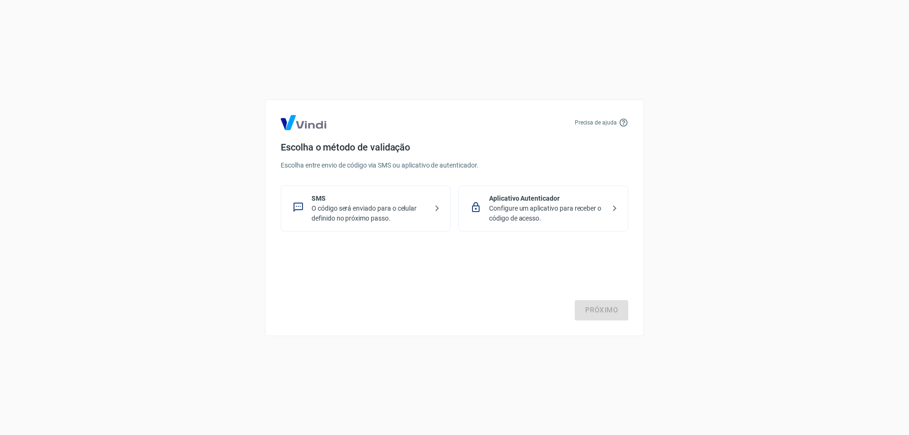
click at [576, 211] on p "Configure um aplicativo para receber o código de acesso." at bounding box center [547, 214] width 116 height 20
click at [604, 304] on link "Próximo" at bounding box center [602, 310] width 54 height 20
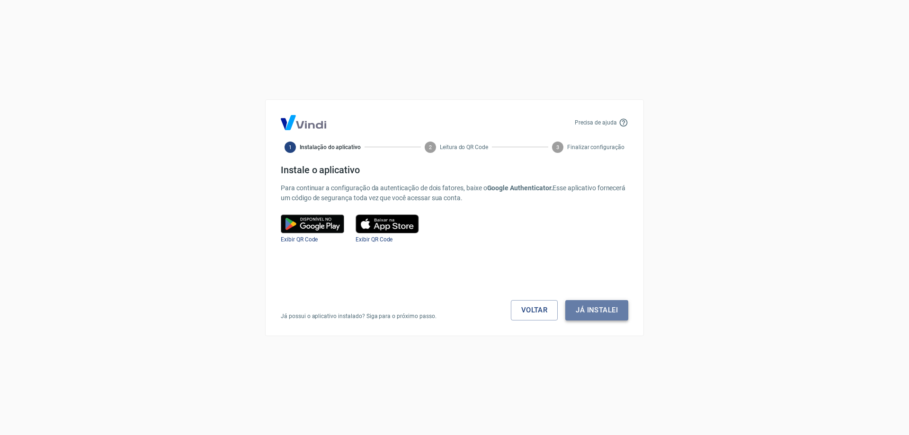
click at [604, 305] on button "Já instalei" at bounding box center [596, 310] width 63 height 20
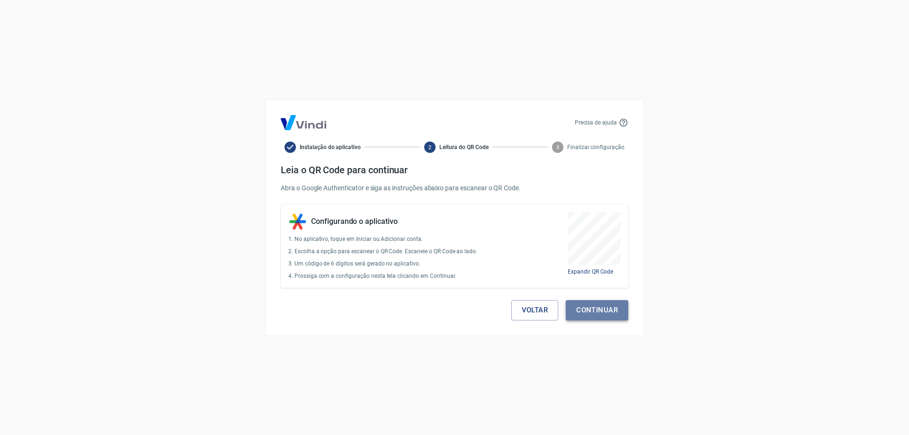
click at [603, 310] on button "Continuar" at bounding box center [597, 310] width 62 height 20
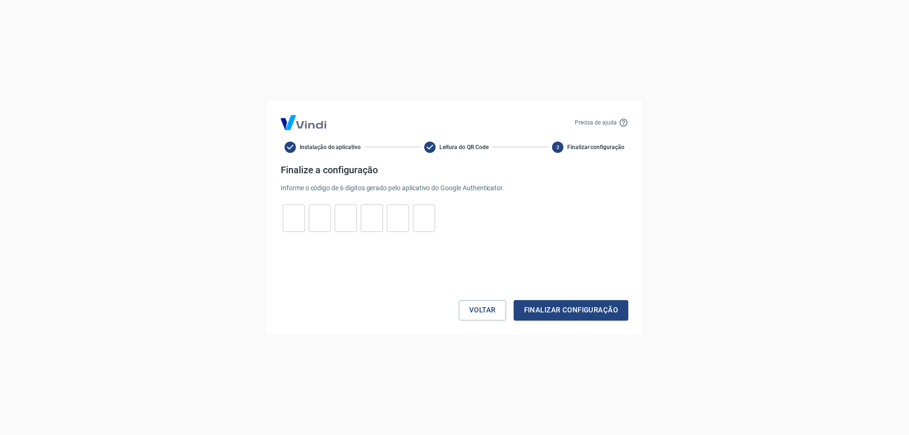
click at [285, 222] on input "tel" at bounding box center [294, 218] width 22 height 20
type input "7"
type input "8"
type input "4"
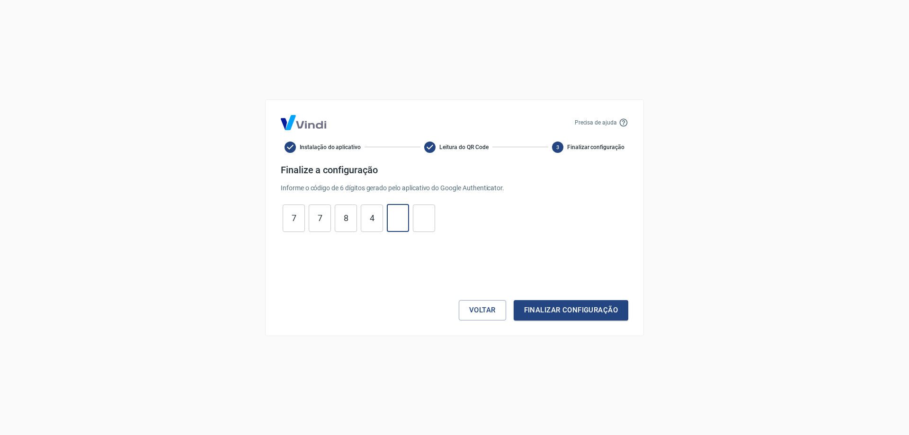
type input "0"
type input "4"
click at [535, 313] on button "Finalizar configuração" at bounding box center [571, 310] width 115 height 20
click at [550, 305] on button "Finalizar configuração" at bounding box center [571, 310] width 115 height 20
click at [318, 215] on input "7" at bounding box center [320, 218] width 22 height 20
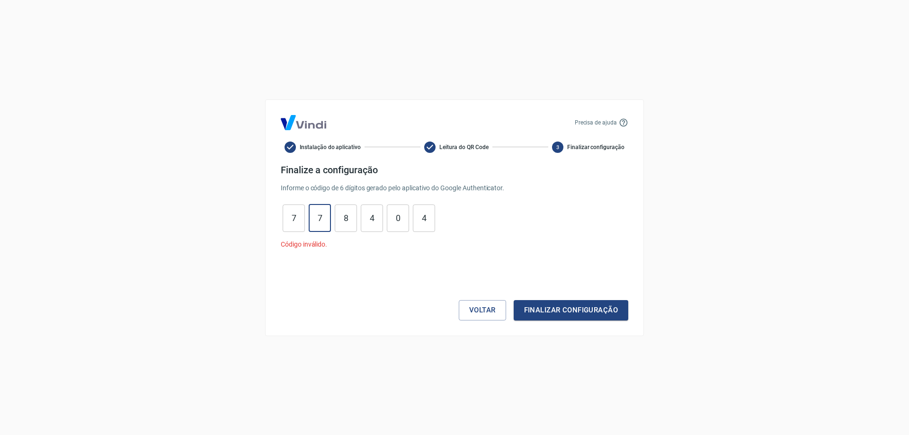
type input "7"
type input "8"
type input "6"
type input "0"
type input "8"
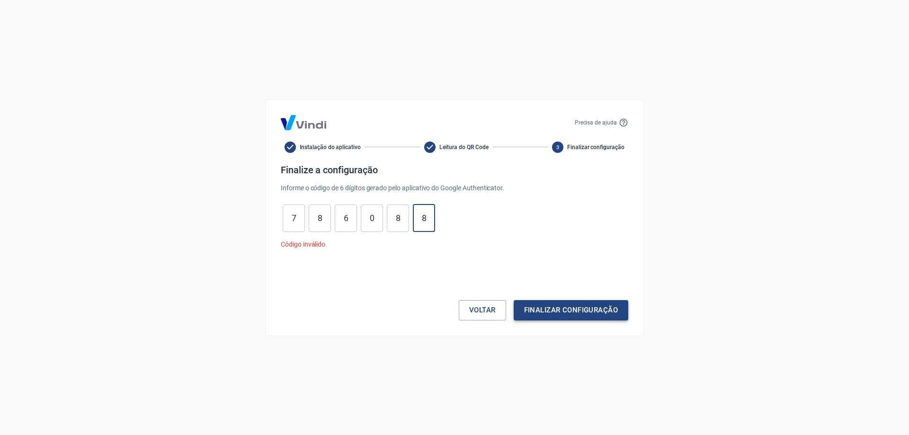
type input "8"
click at [538, 314] on button "Finalizar configuração" at bounding box center [571, 310] width 115 height 20
click at [484, 312] on button "Voltar" at bounding box center [482, 310] width 47 height 20
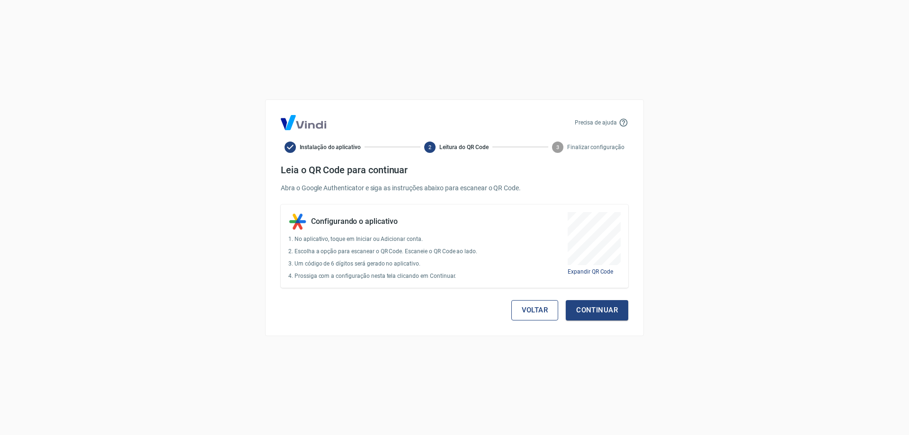
click at [536, 304] on button "Voltar" at bounding box center [534, 310] width 47 height 20
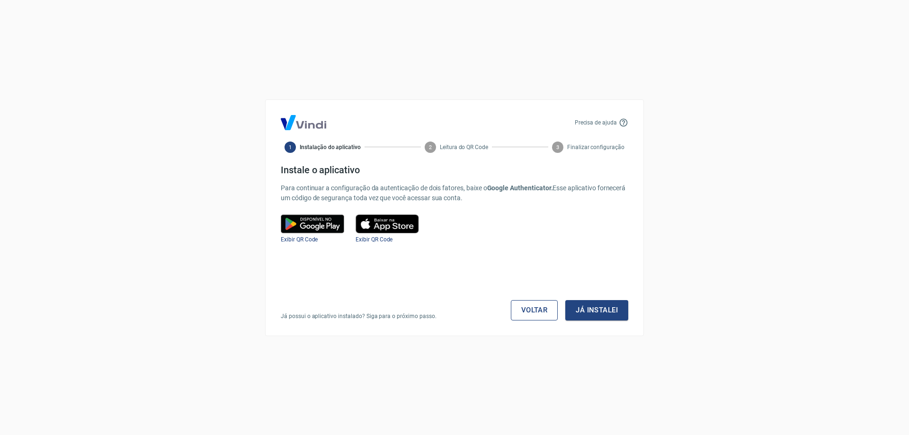
click at [538, 305] on link "Voltar" at bounding box center [534, 310] width 47 height 20
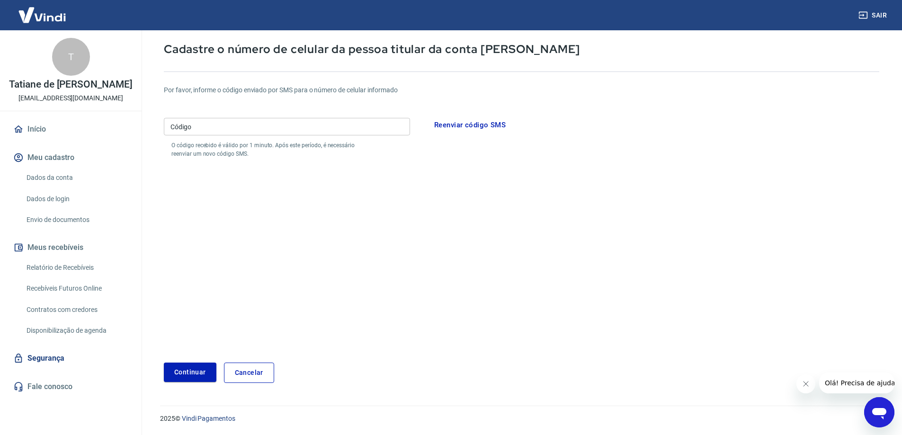
click at [51, 360] on link "Segurança" at bounding box center [70, 358] width 119 height 21
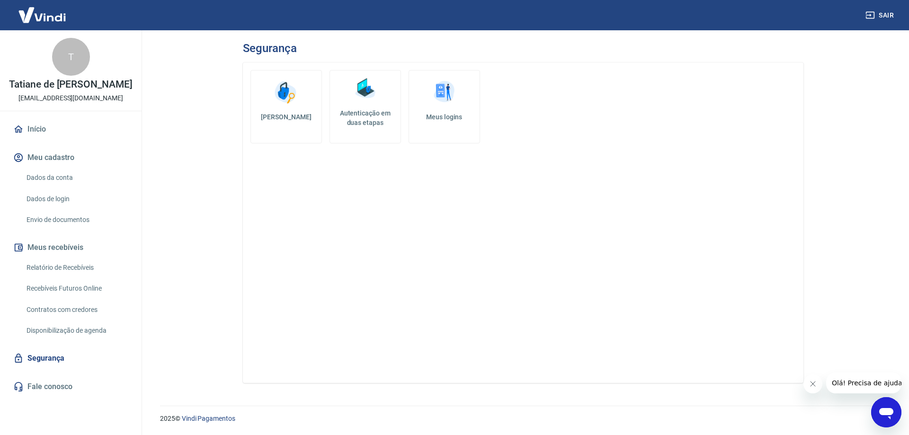
click at [374, 91] on img at bounding box center [365, 88] width 28 height 28
click at [445, 95] on img at bounding box center [444, 92] width 28 height 28
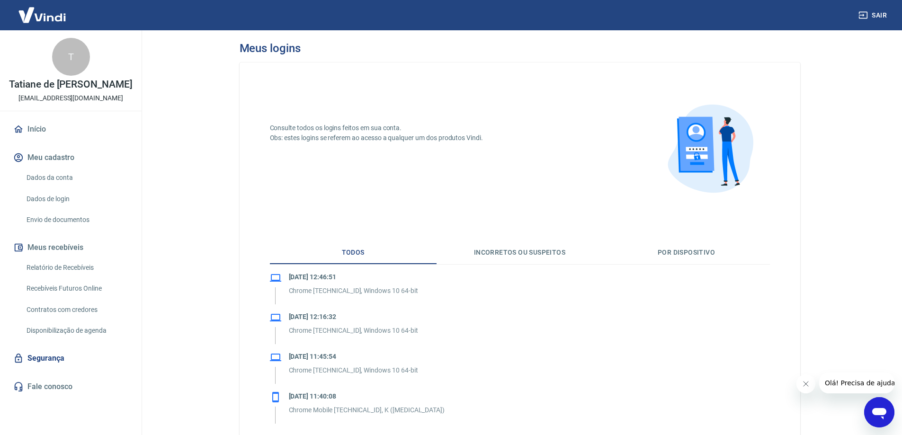
click at [691, 250] on button "Por dispositivo" at bounding box center [686, 252] width 167 height 23
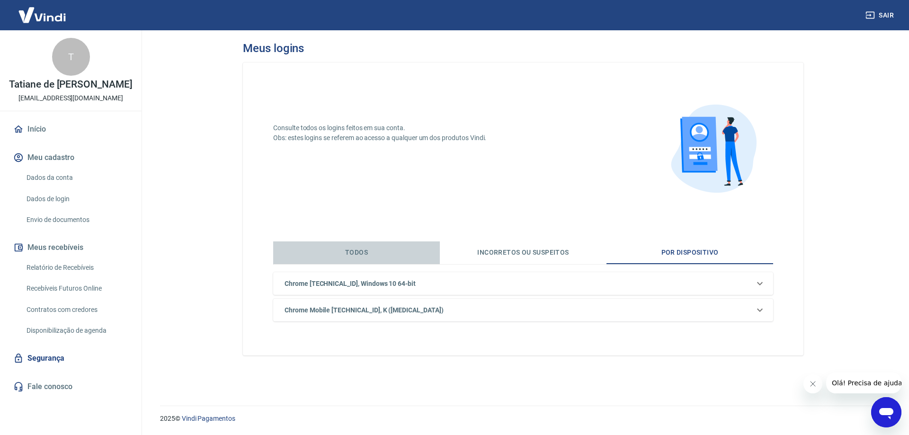
click at [357, 252] on button "Todos" at bounding box center [356, 252] width 167 height 23
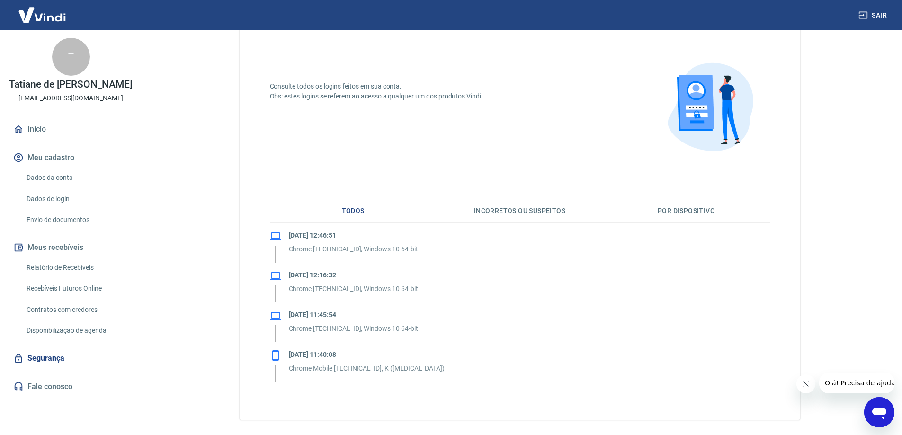
scroll to position [79, 0]
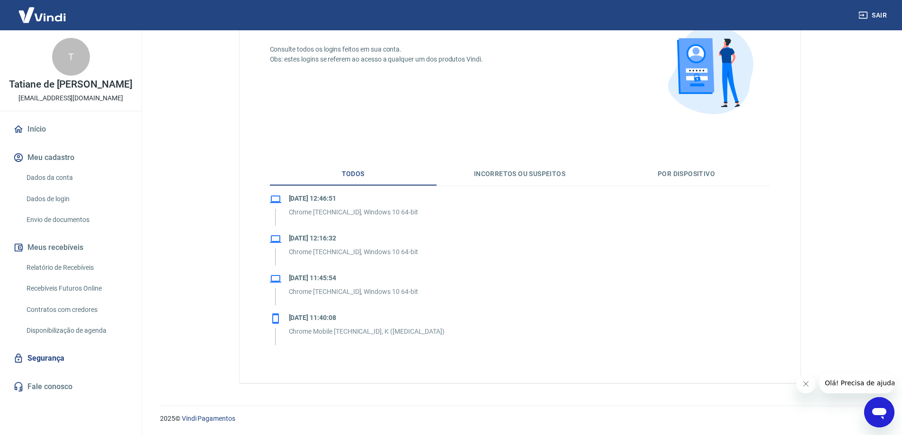
click at [66, 176] on link "Dados da conta" at bounding box center [76, 177] width 107 height 19
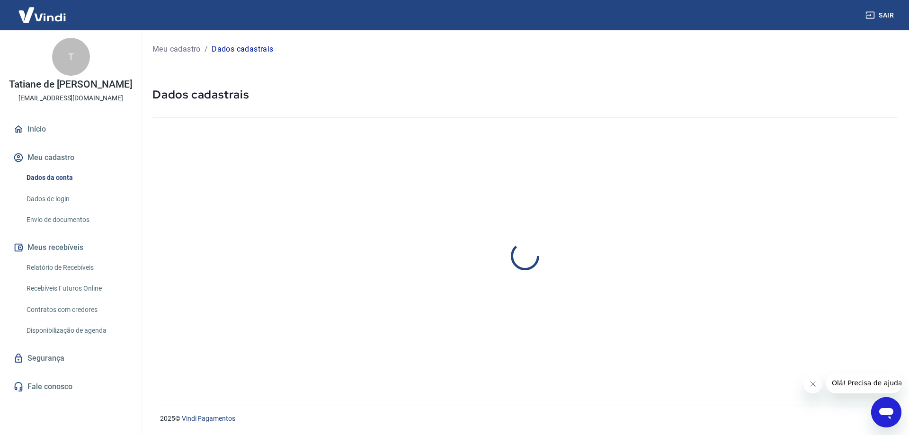
select select "SP"
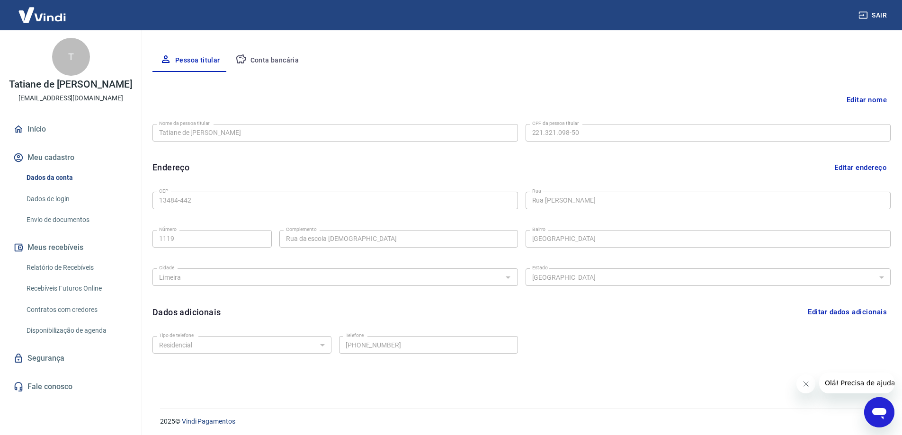
scroll to position [171, 0]
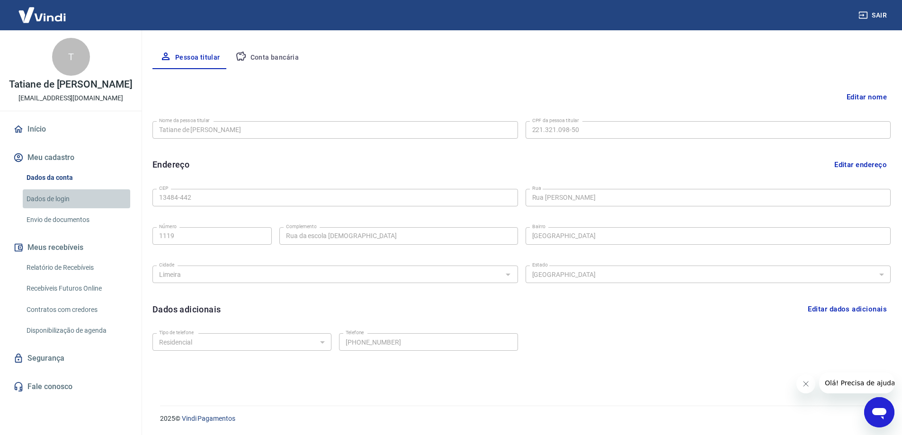
click at [56, 200] on link "Dados de login" at bounding box center [76, 198] width 107 height 19
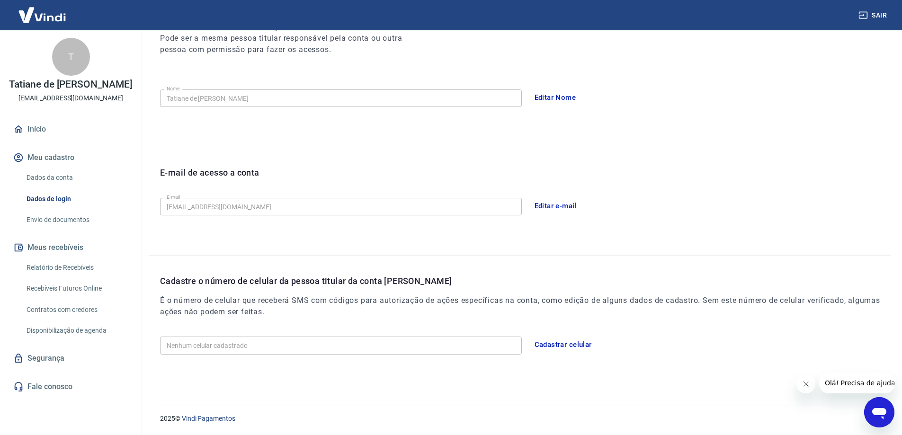
scroll to position [139, 0]
click at [562, 342] on button "Cadastrar celular" at bounding box center [563, 345] width 68 height 20
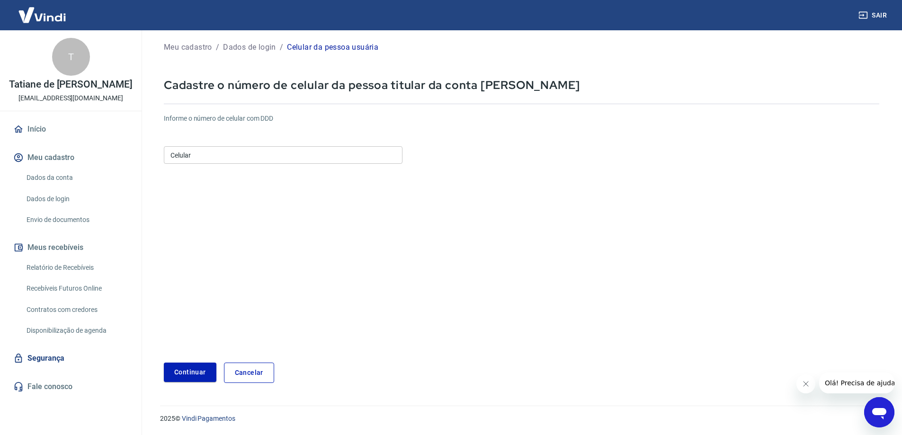
click at [225, 157] on input "Celular" at bounding box center [283, 155] width 239 height 18
type input "[PHONE_NUMBER]"
click at [187, 374] on button "Continuar" at bounding box center [190, 372] width 53 height 19
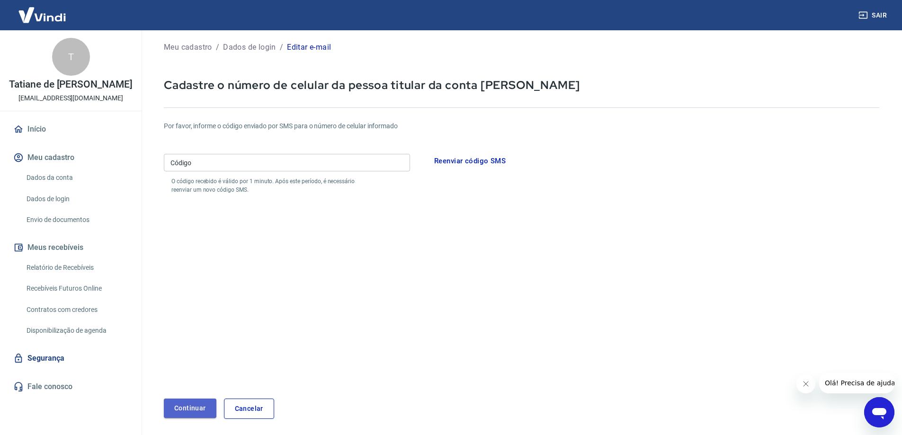
click at [187, 408] on button "Continuar" at bounding box center [190, 408] width 53 height 19
click at [62, 198] on link "Dados de login" at bounding box center [76, 198] width 107 height 19
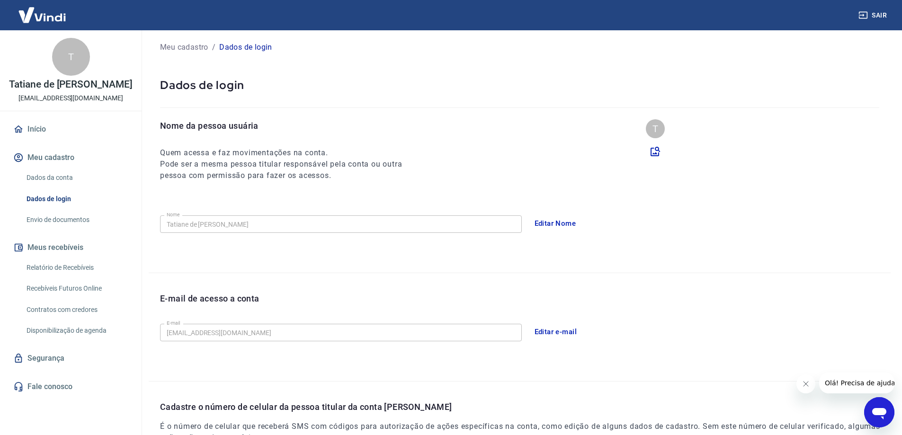
scroll to position [103, 0]
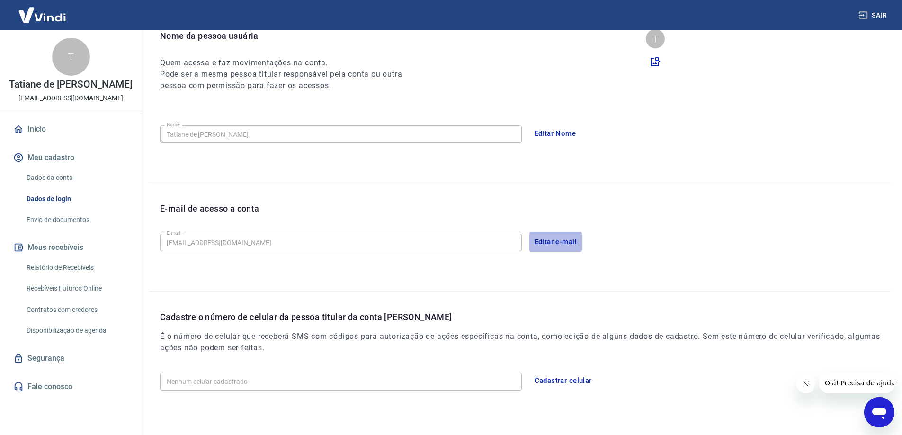
click at [554, 242] on button "Editar e-mail" at bounding box center [555, 242] width 53 height 20
